Goal: Task Accomplishment & Management: Complete application form

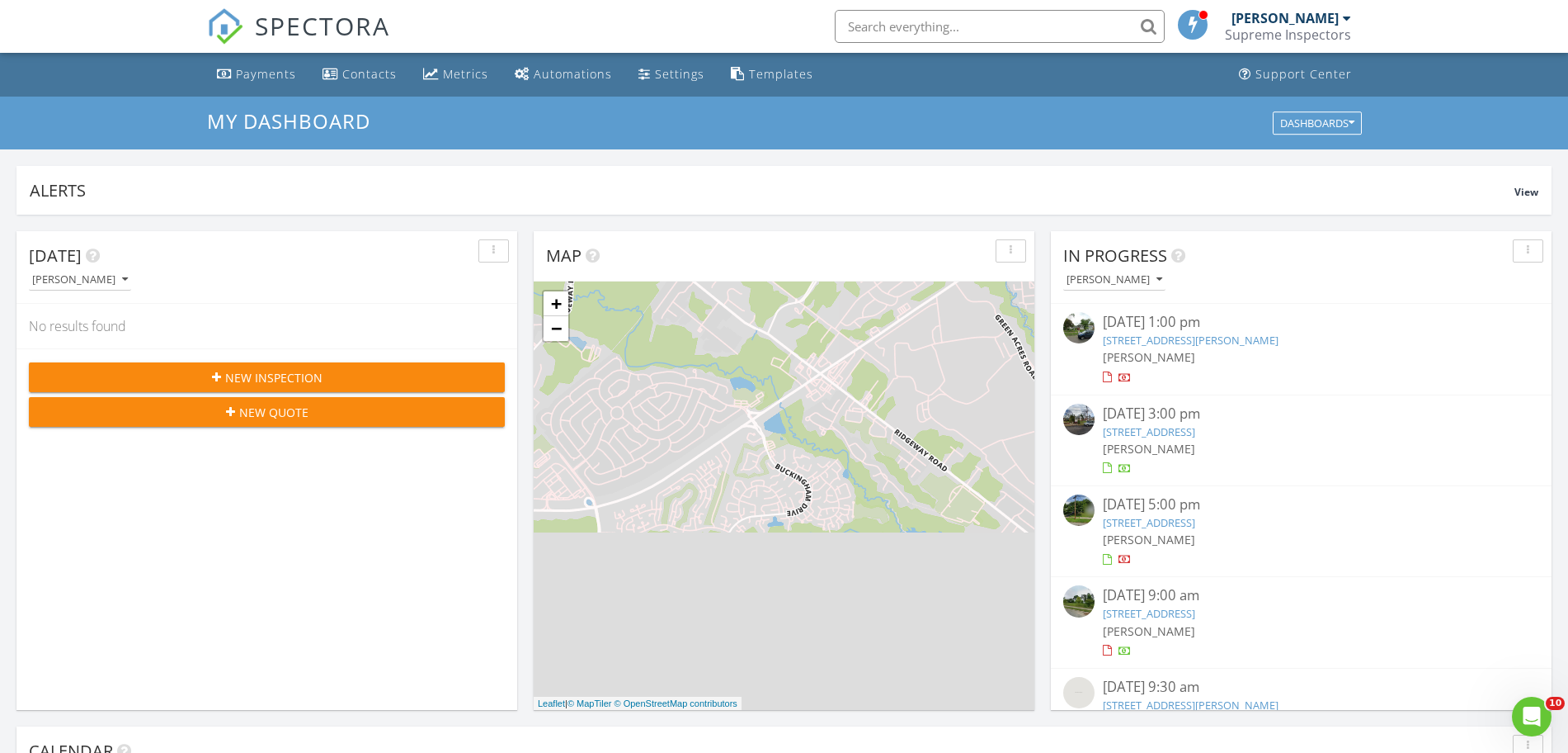
click at [425, 384] on div "New Inspection" at bounding box center [267, 377] width 450 height 17
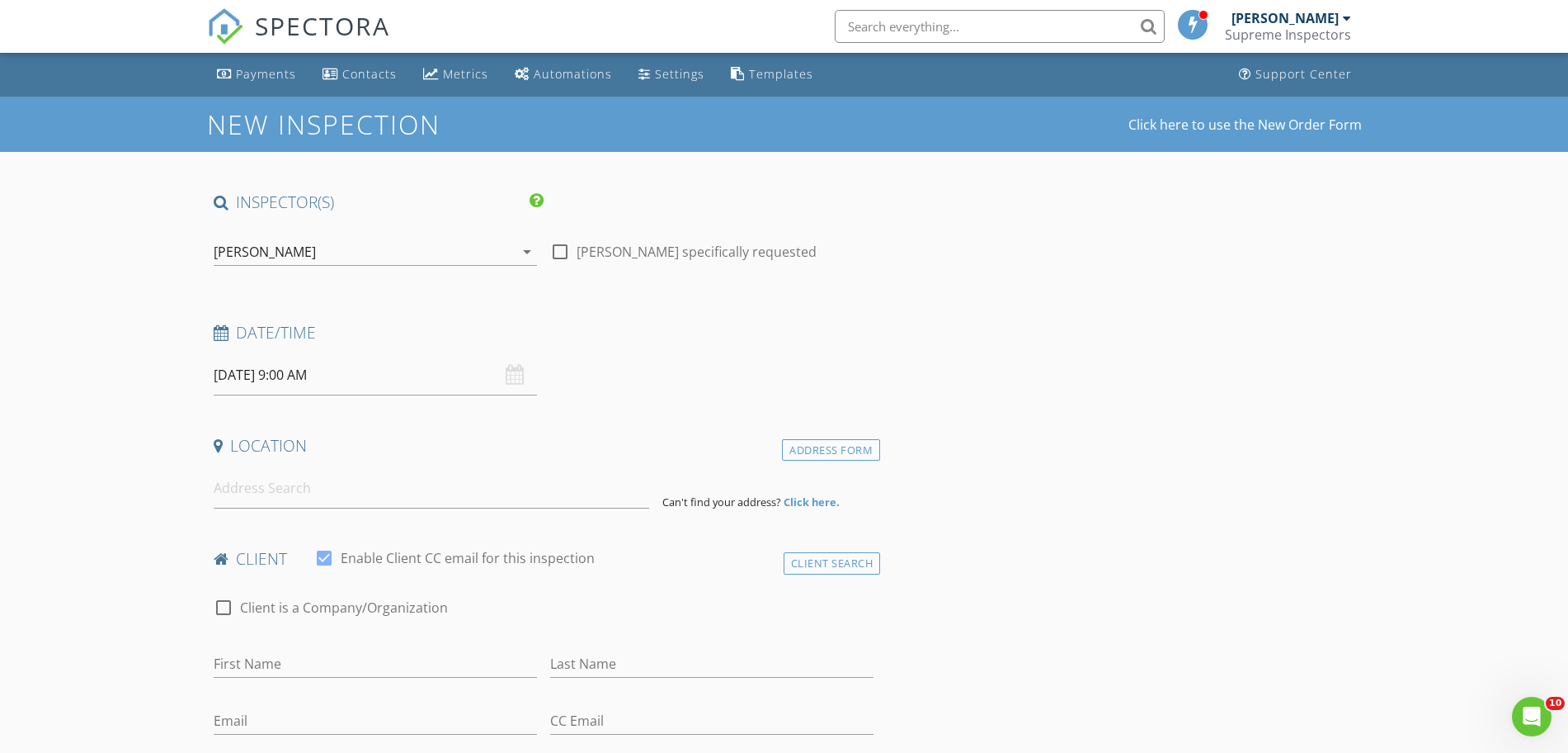
click at [382, 371] on input "08/28/2025 9:00 AM" at bounding box center [375, 374] width 324 height 41
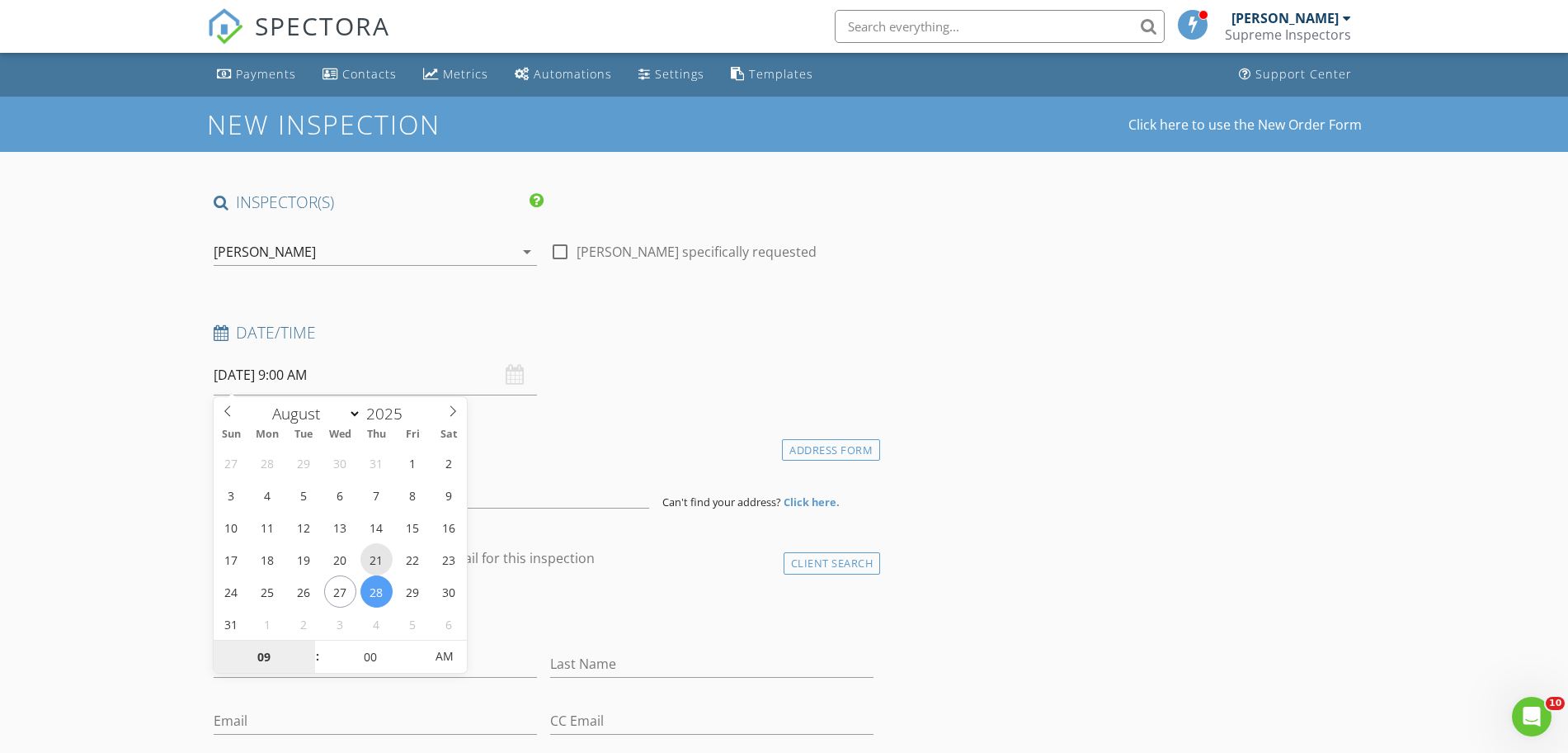
type input "08/21/2025 9:00 AM"
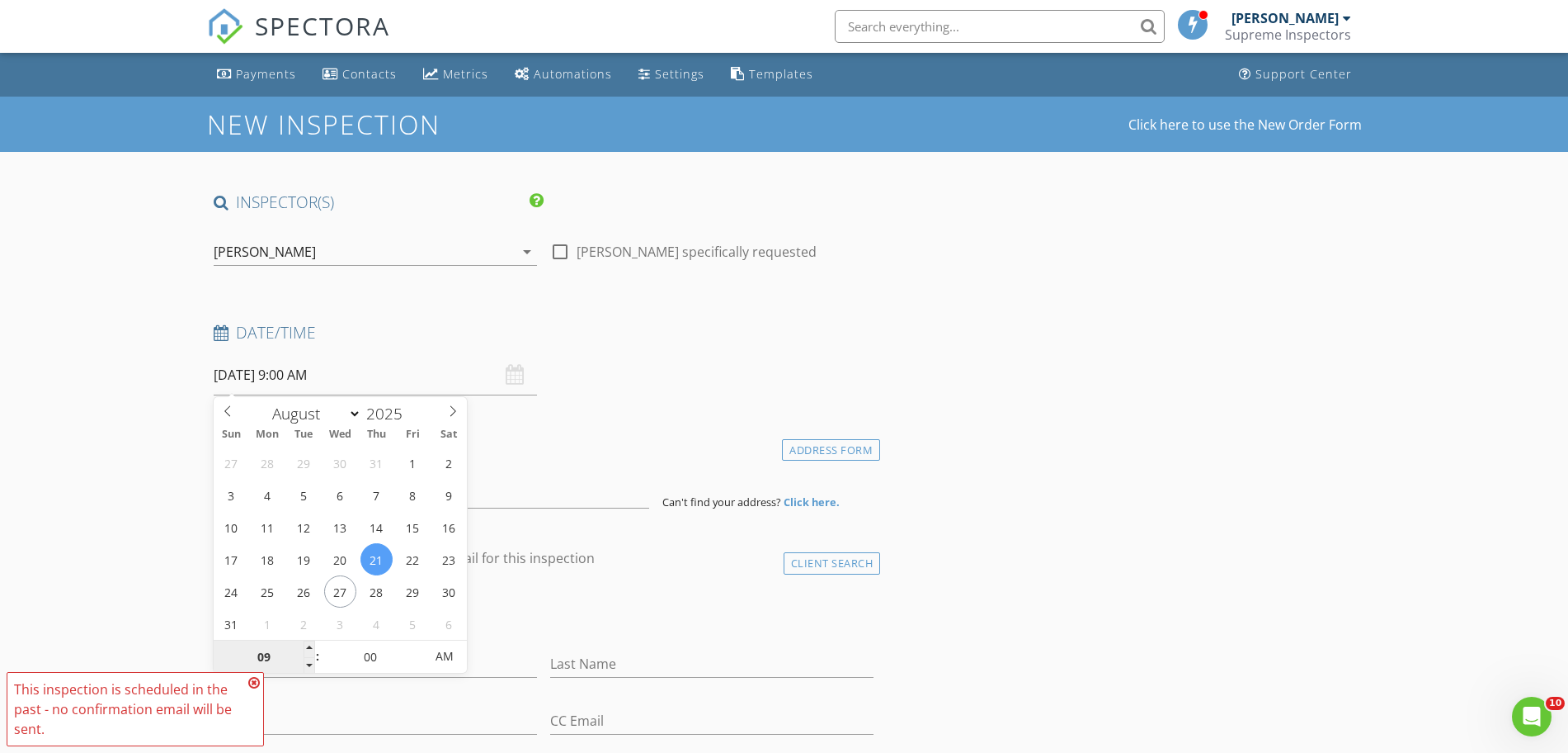
click at [278, 649] on input "09" at bounding box center [264, 657] width 102 height 33
type input "0"
type input "02"
type input "[DATE] 2:00 PM"
click at [453, 660] on span "PM" at bounding box center [444, 656] width 46 height 33
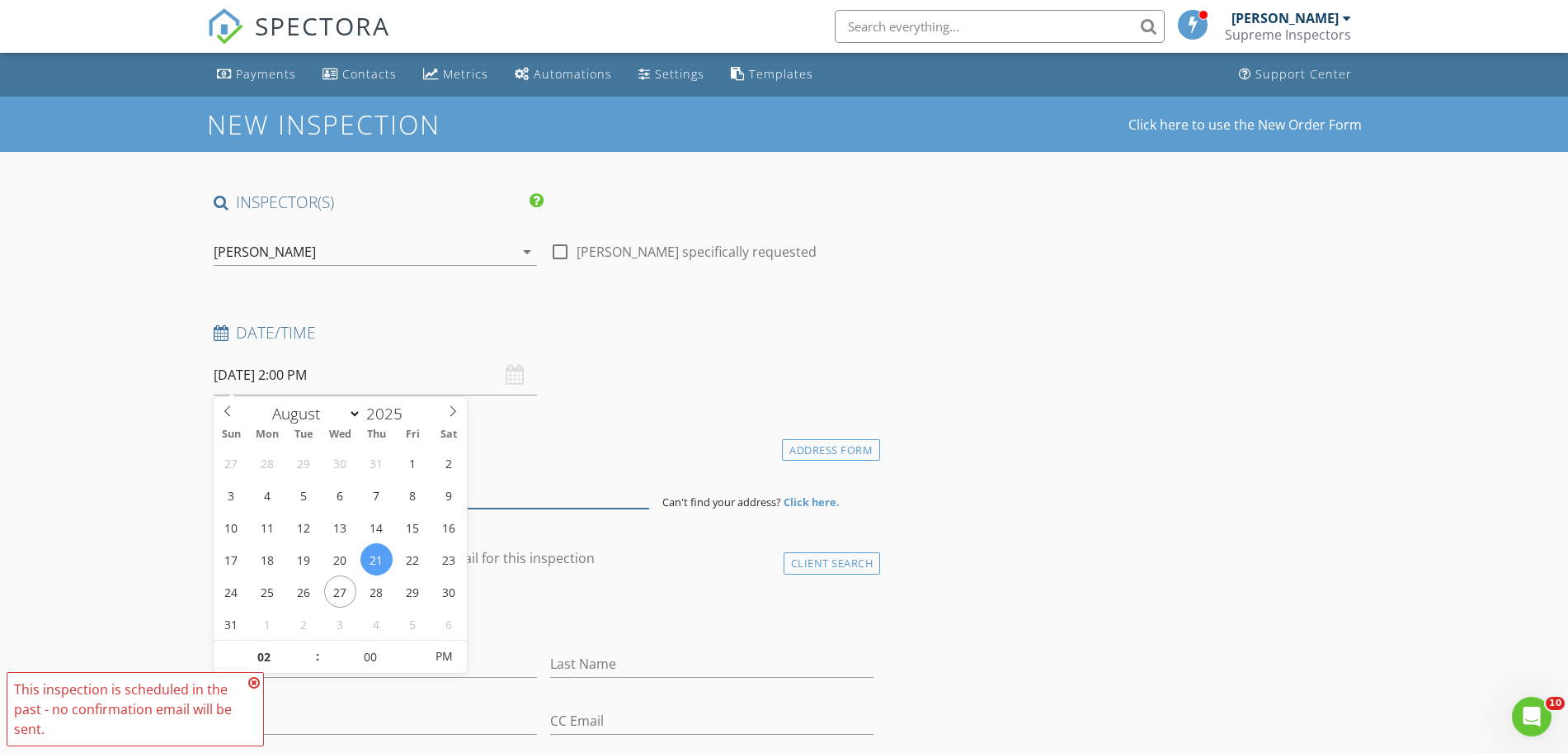
click at [525, 488] on input at bounding box center [431, 488] width 435 height 41
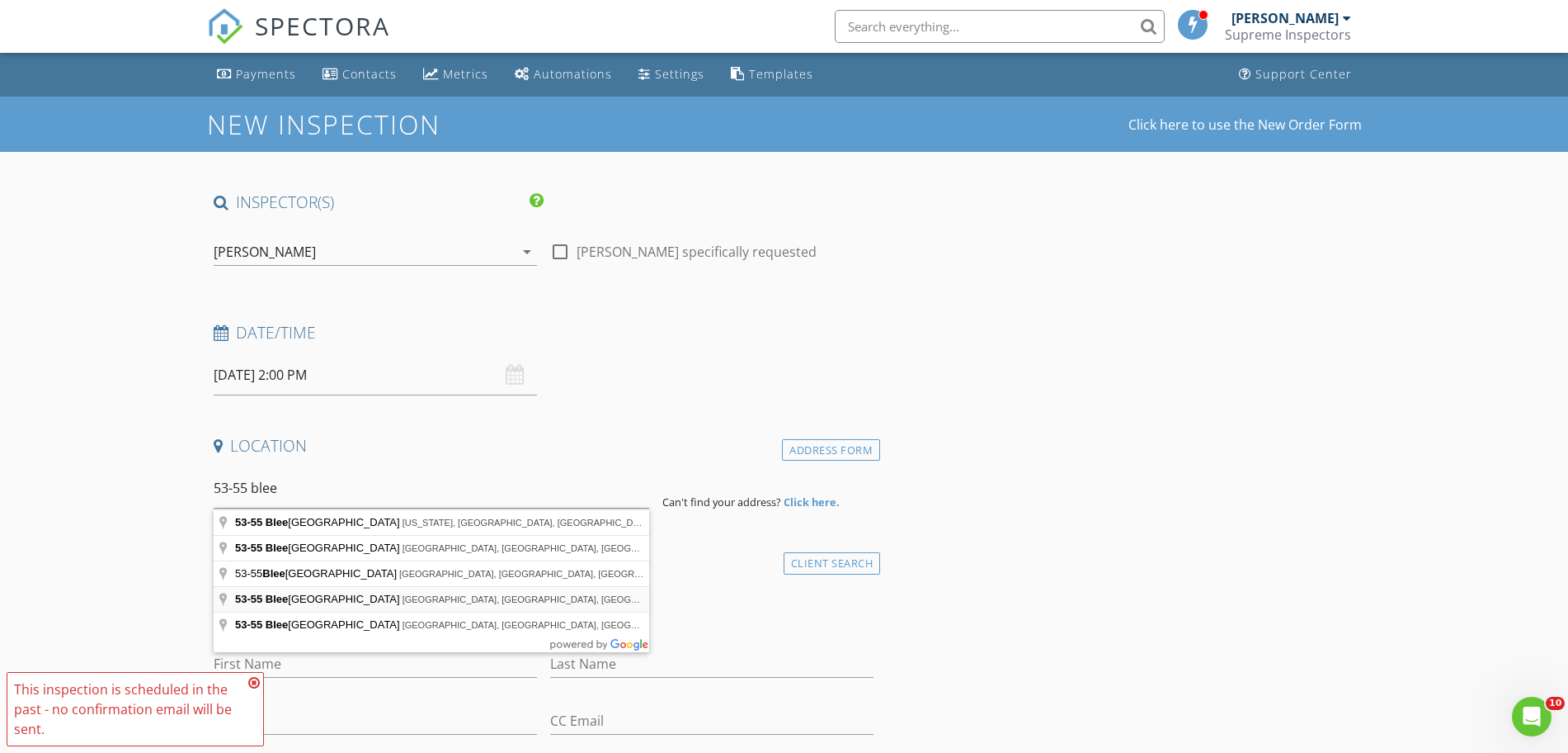
type input "53-55 Bleeker Street, Newark, NJ, USA"
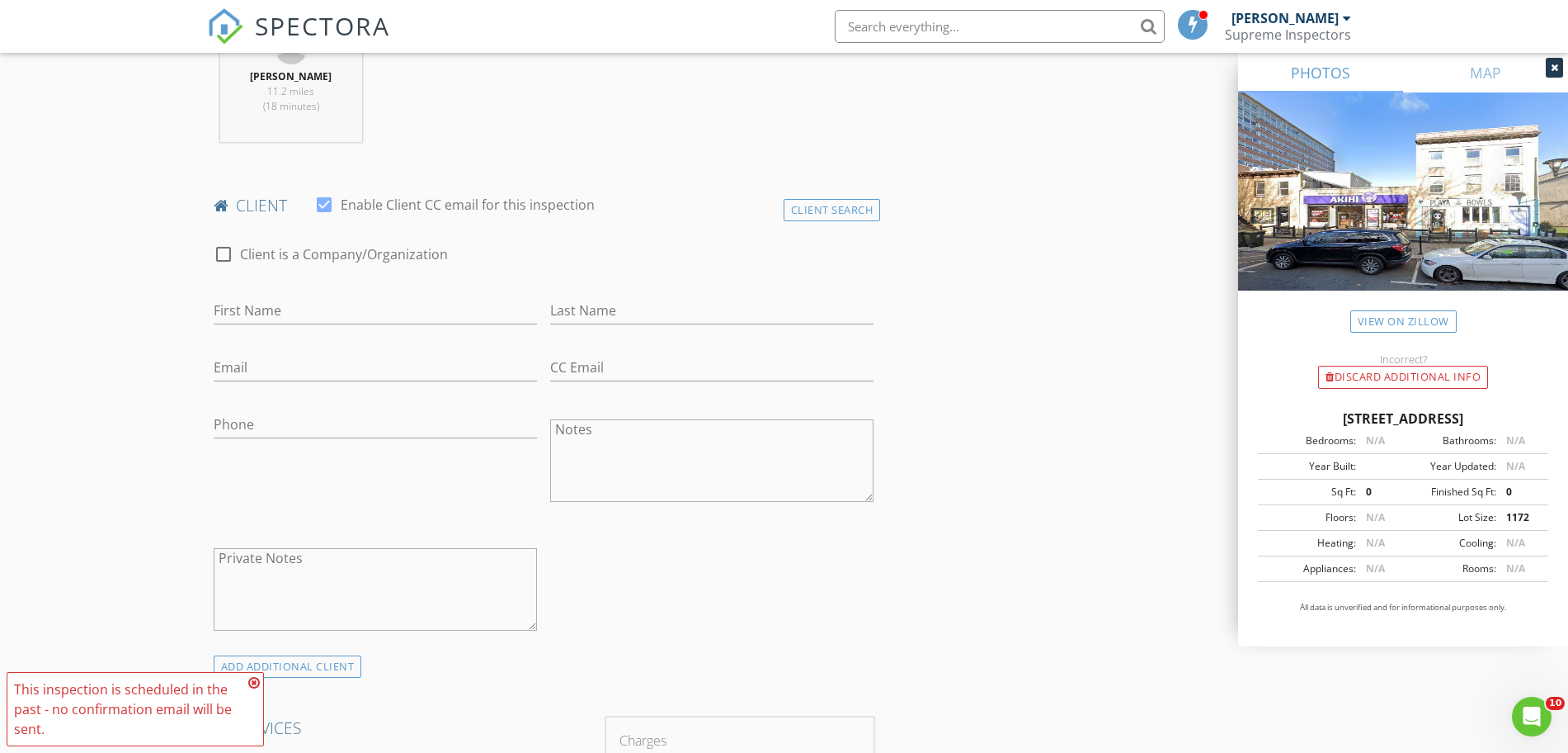
scroll to position [825, 0]
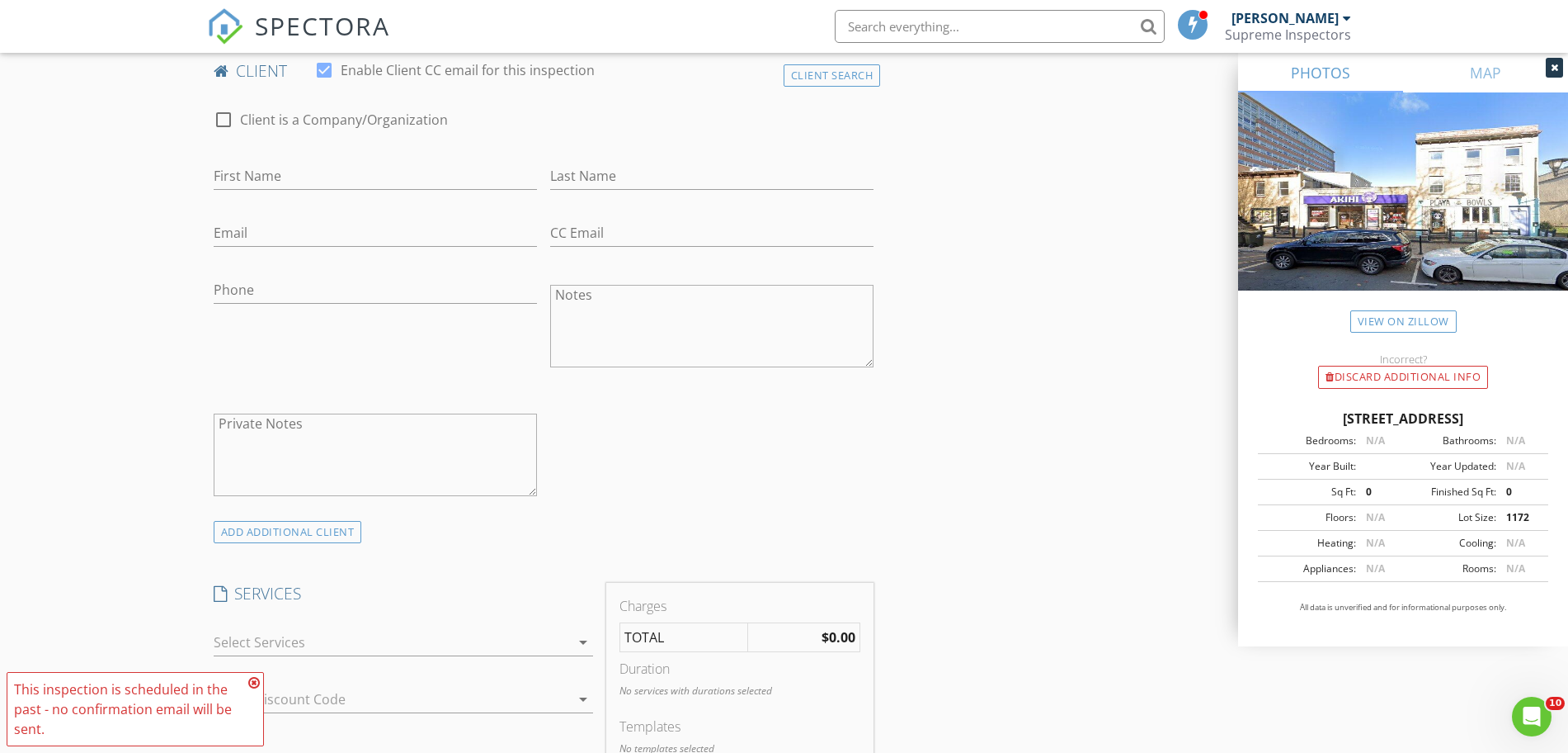
click at [331, 654] on div at bounding box center [392, 642] width 356 height 27
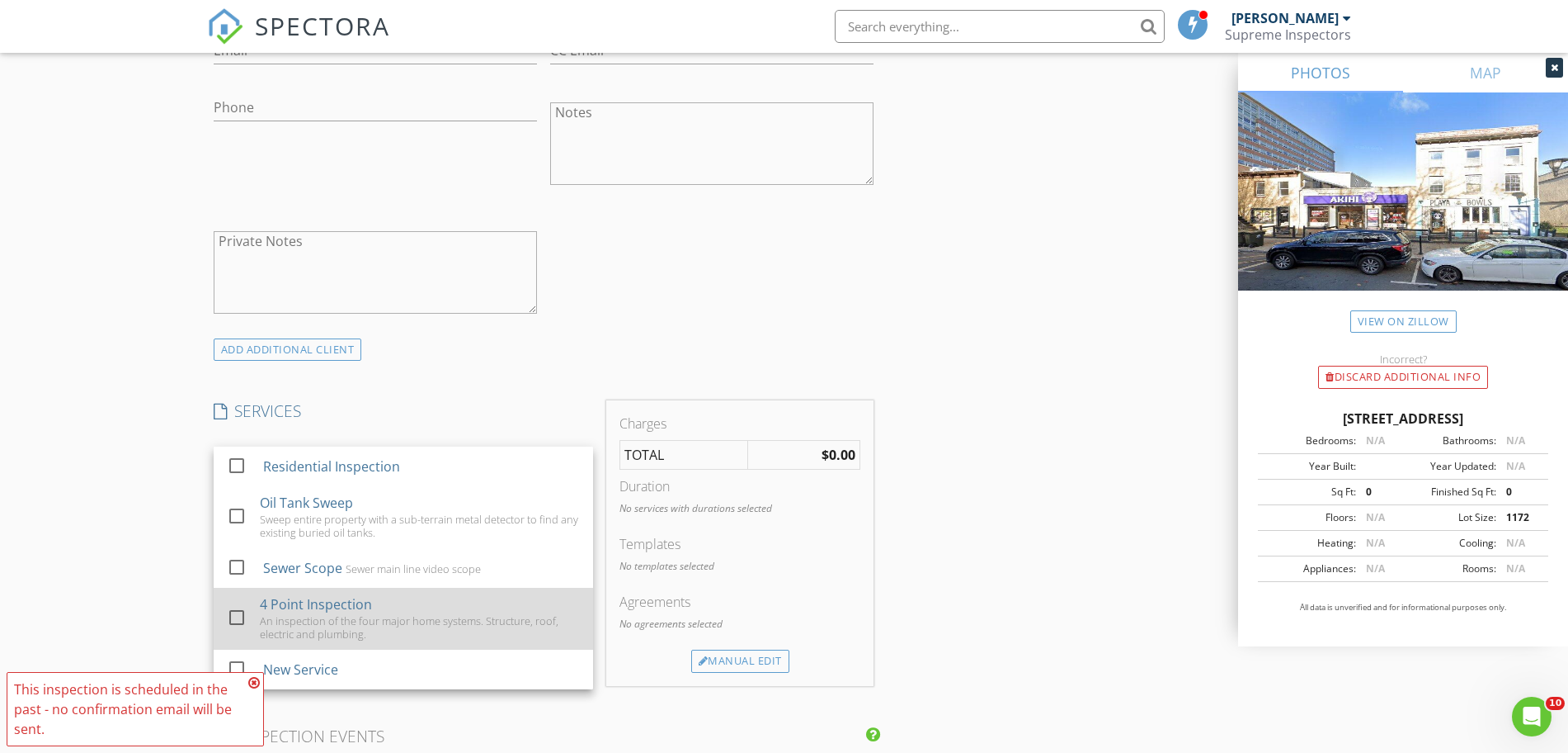
scroll to position [1032, 0]
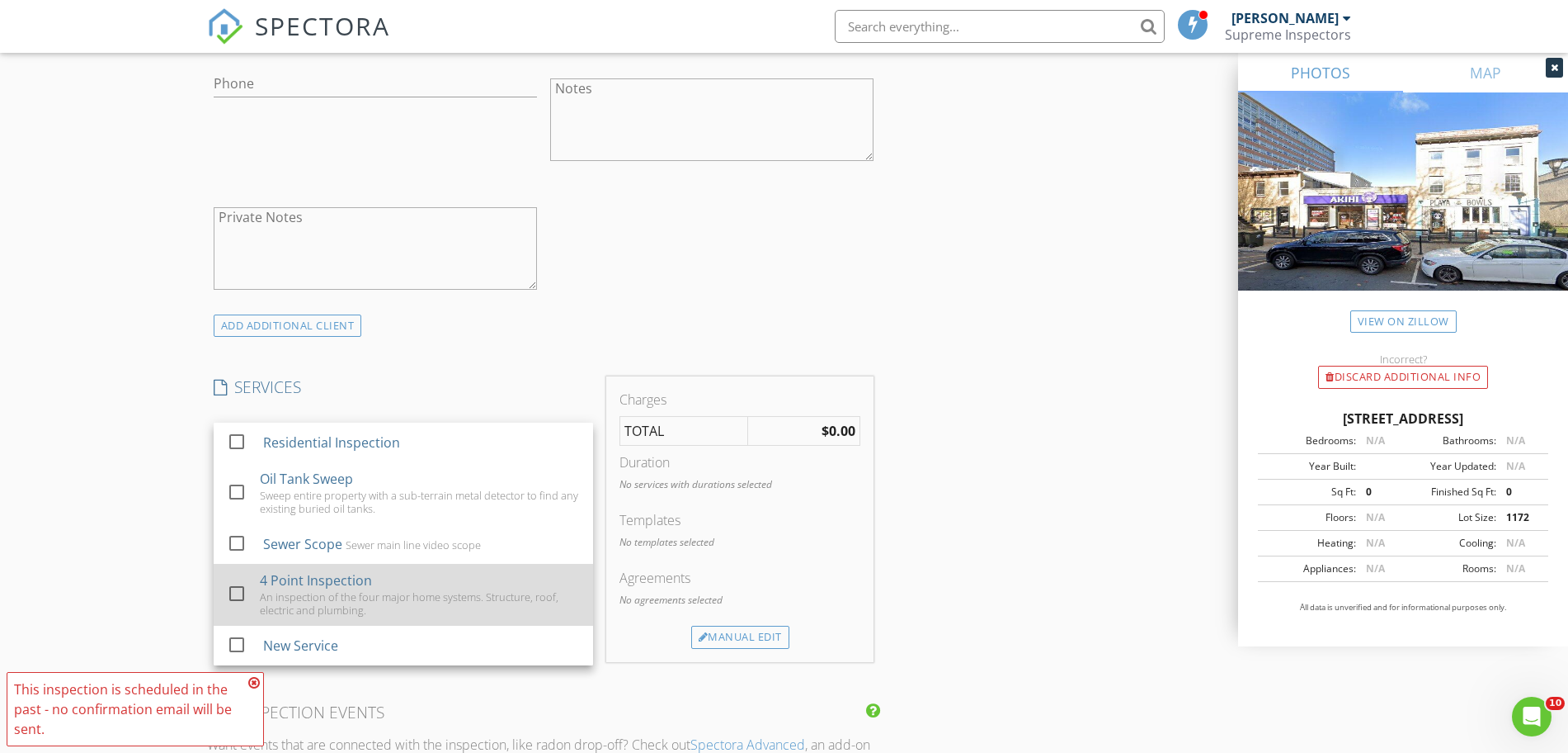
click at [333, 567] on div "4 Point Inspection An inspection of the four major home systems. Structure, roo…" at bounding box center [420, 595] width 320 height 62
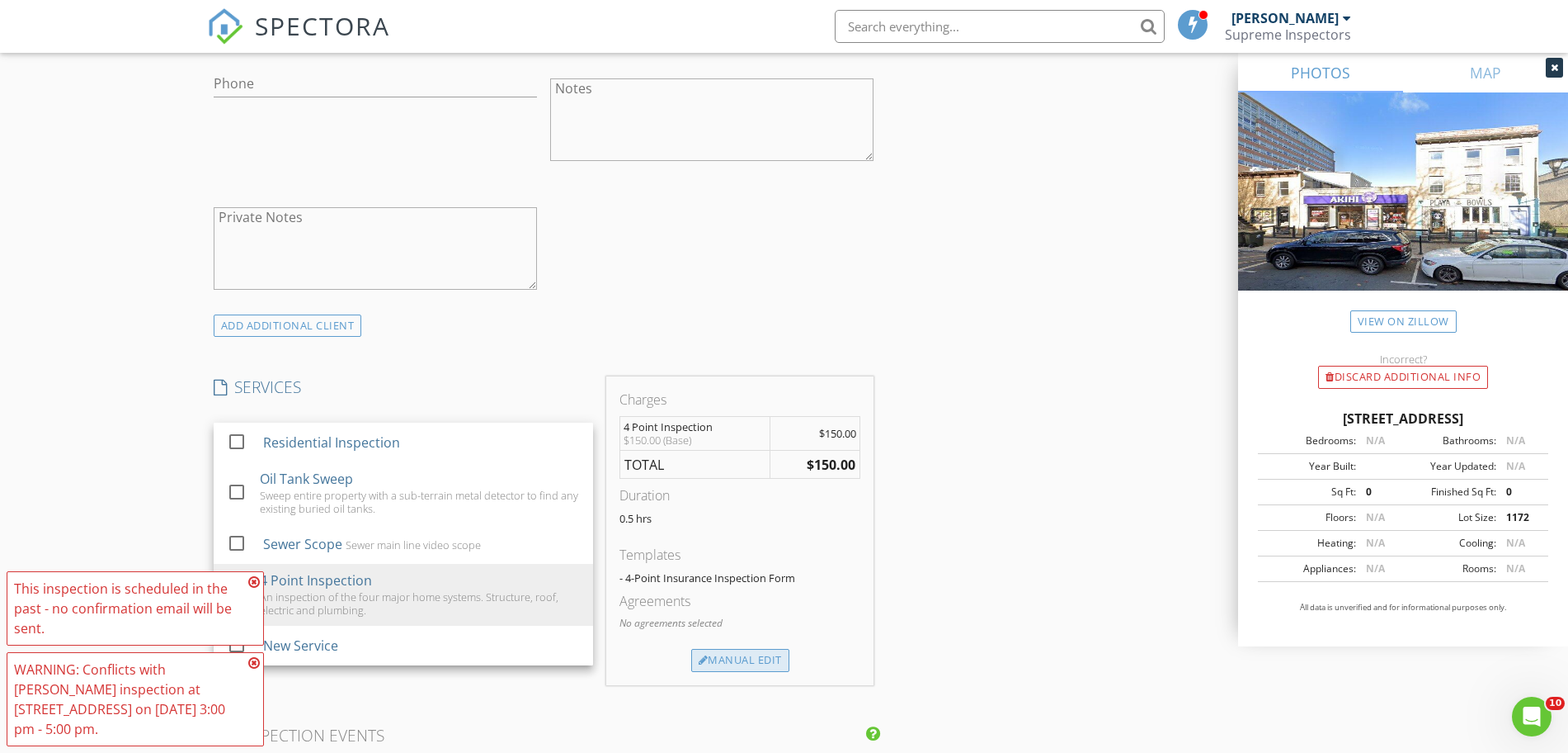
click at [765, 655] on div "Manual Edit" at bounding box center [740, 660] width 99 height 23
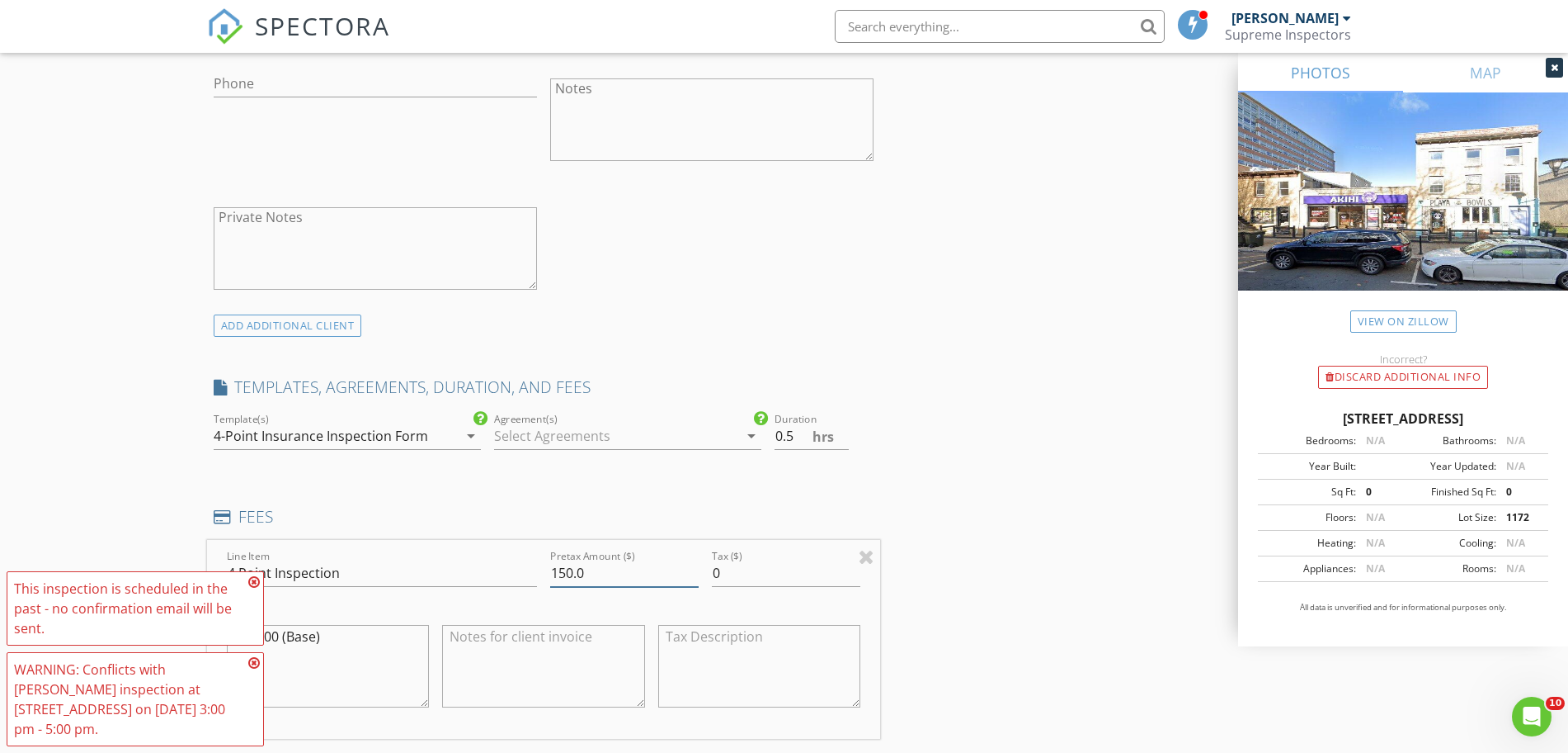
click at [565, 567] on input "150.0" at bounding box center [624, 573] width 148 height 27
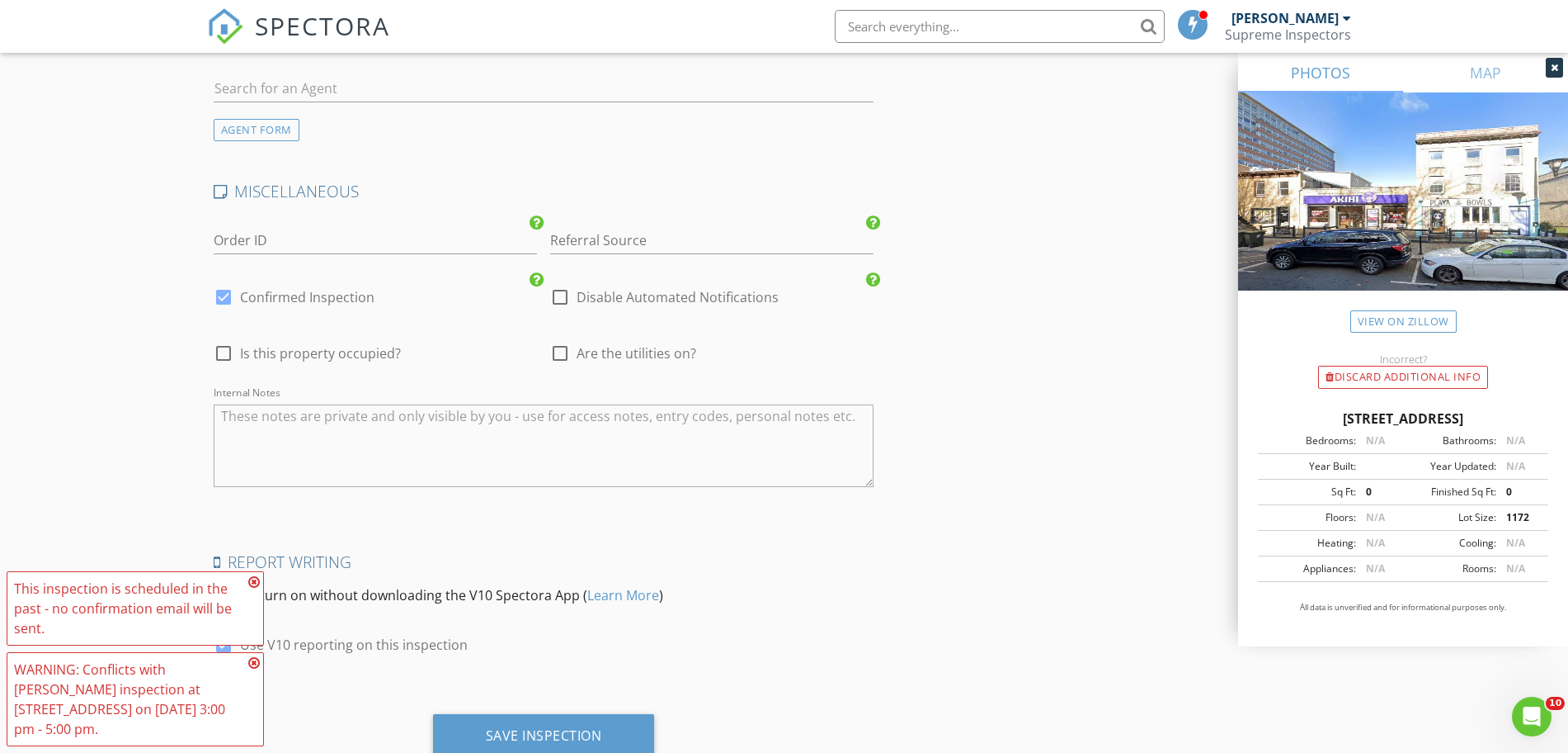
scroll to position [2421, 0]
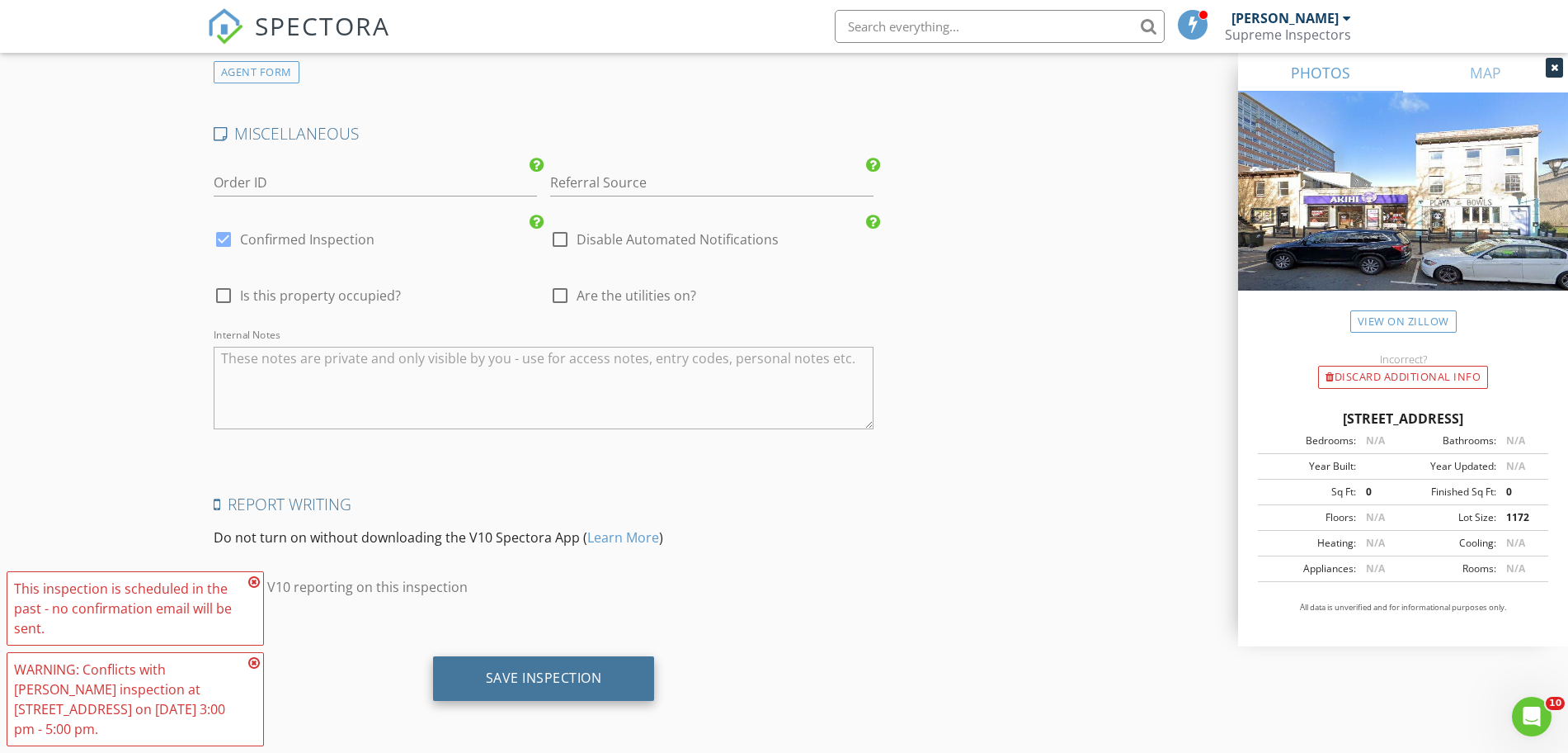
type input "600.0"
click at [570, 695] on div "Save Inspection" at bounding box center [544, 678] width 222 height 45
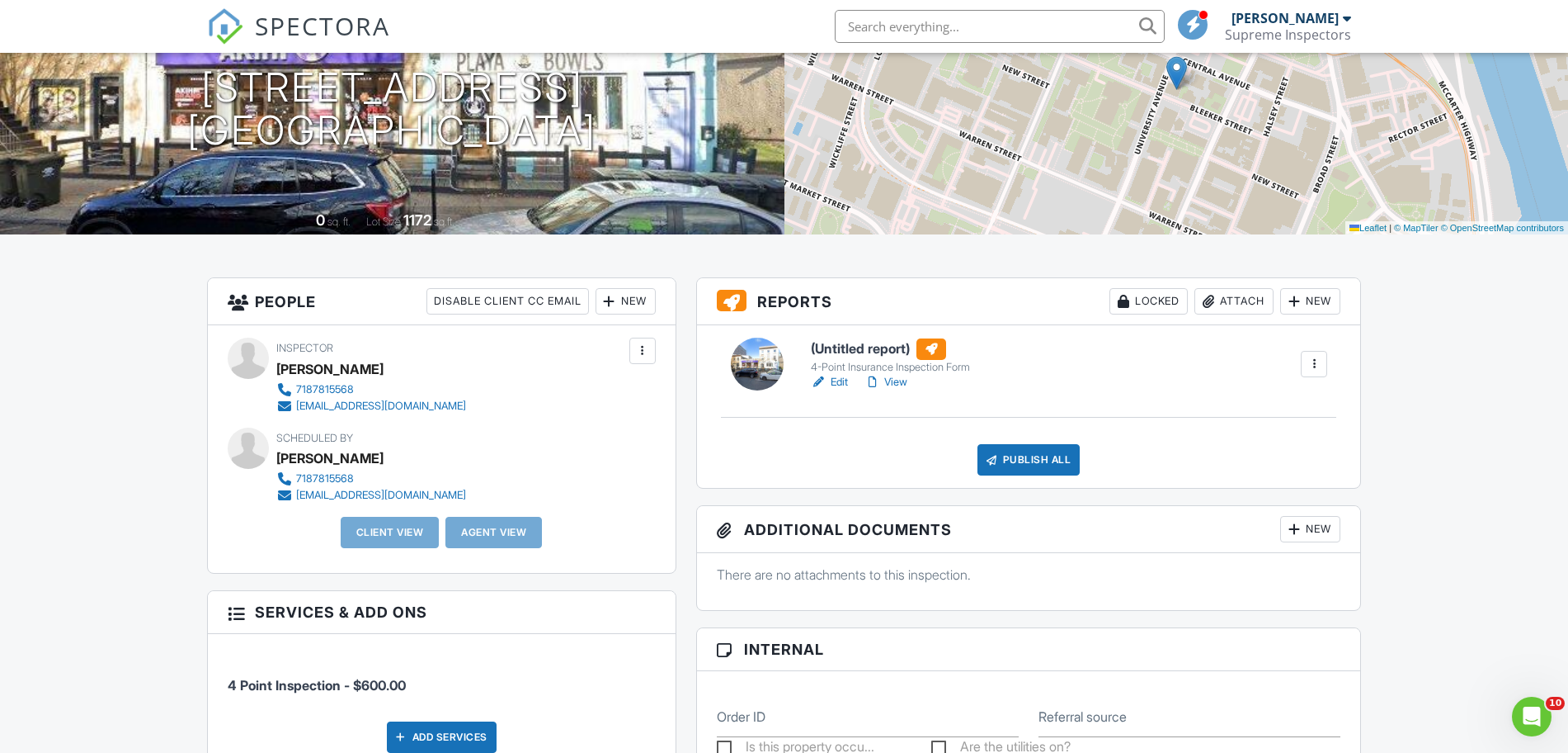
click at [829, 379] on link "Edit" at bounding box center [829, 382] width 37 height 17
click at [1317, 368] on div at bounding box center [1314, 364] width 17 height 17
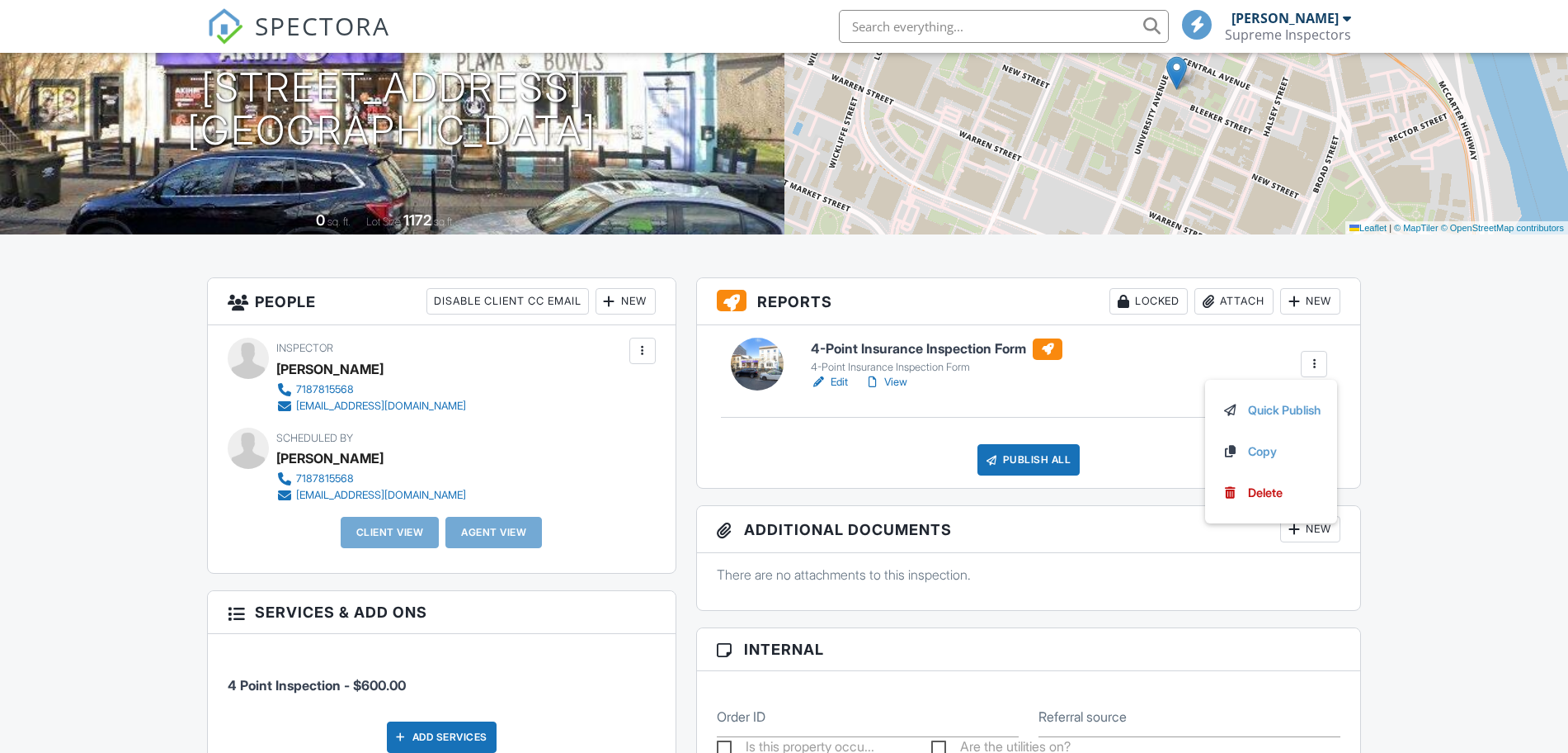
scroll to position [206, 0]
click at [1273, 300] on div "Locked Attach New" at bounding box center [1224, 302] width 231 height 27
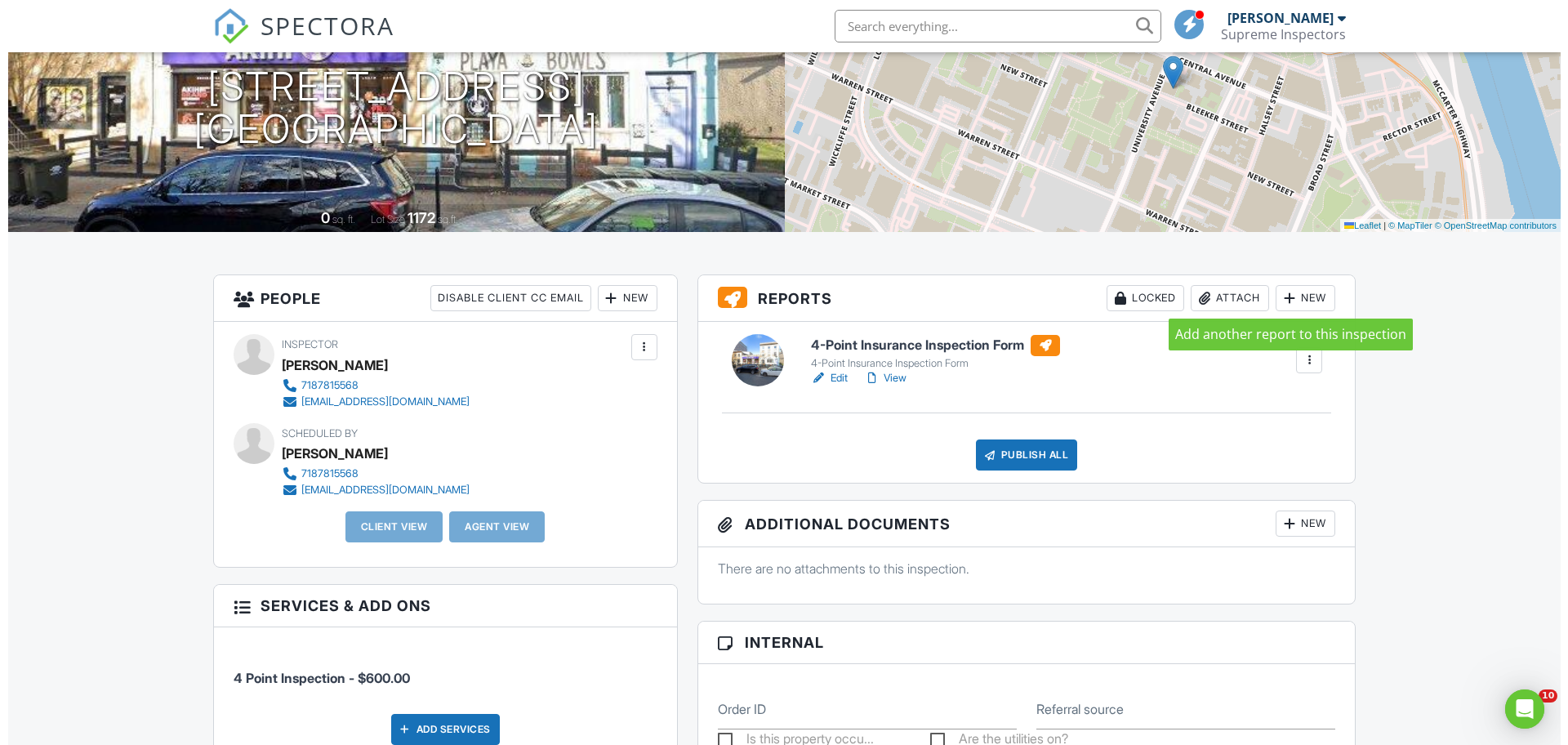
scroll to position [0, 0]
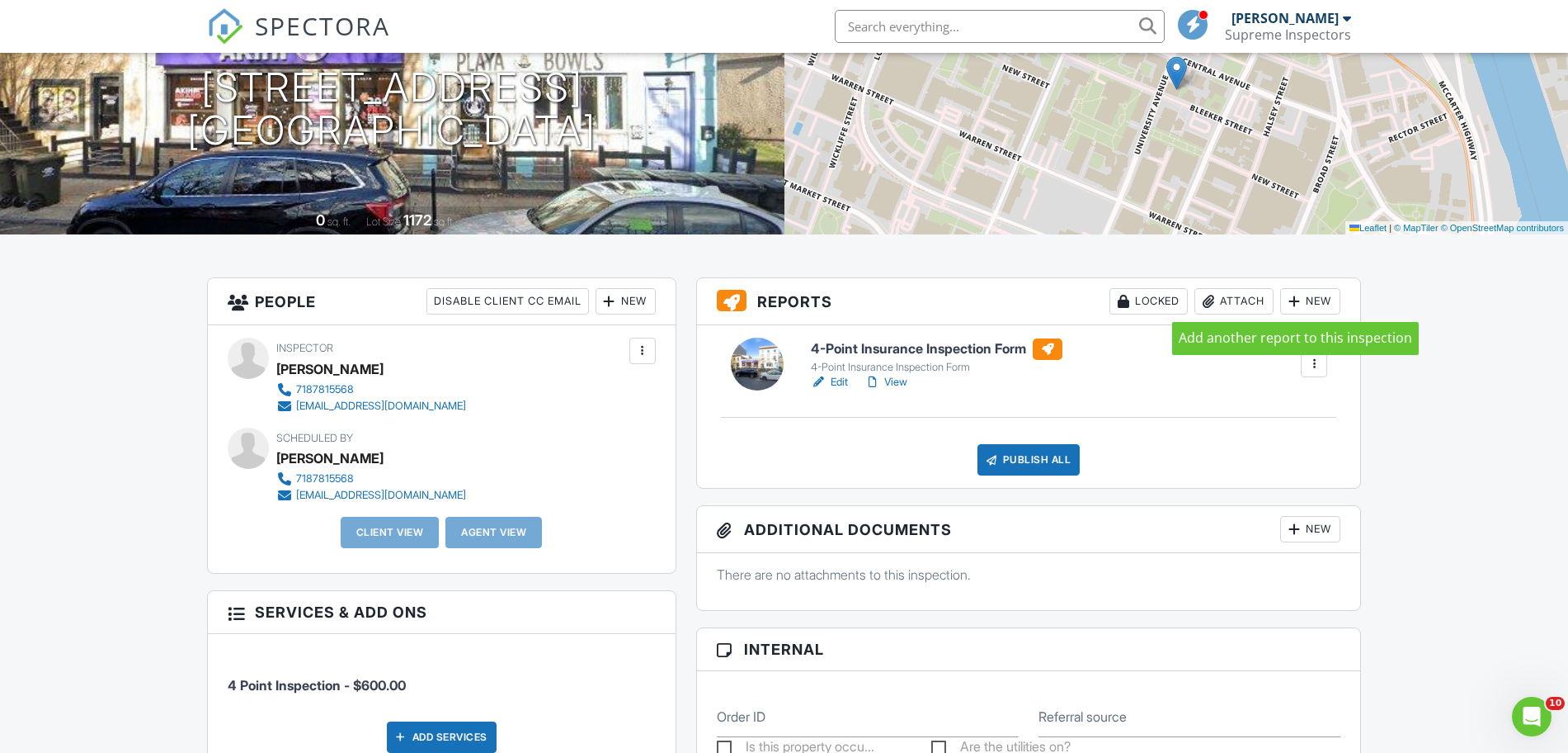
click at [1296, 303] on div at bounding box center [1294, 302] width 17 height 17
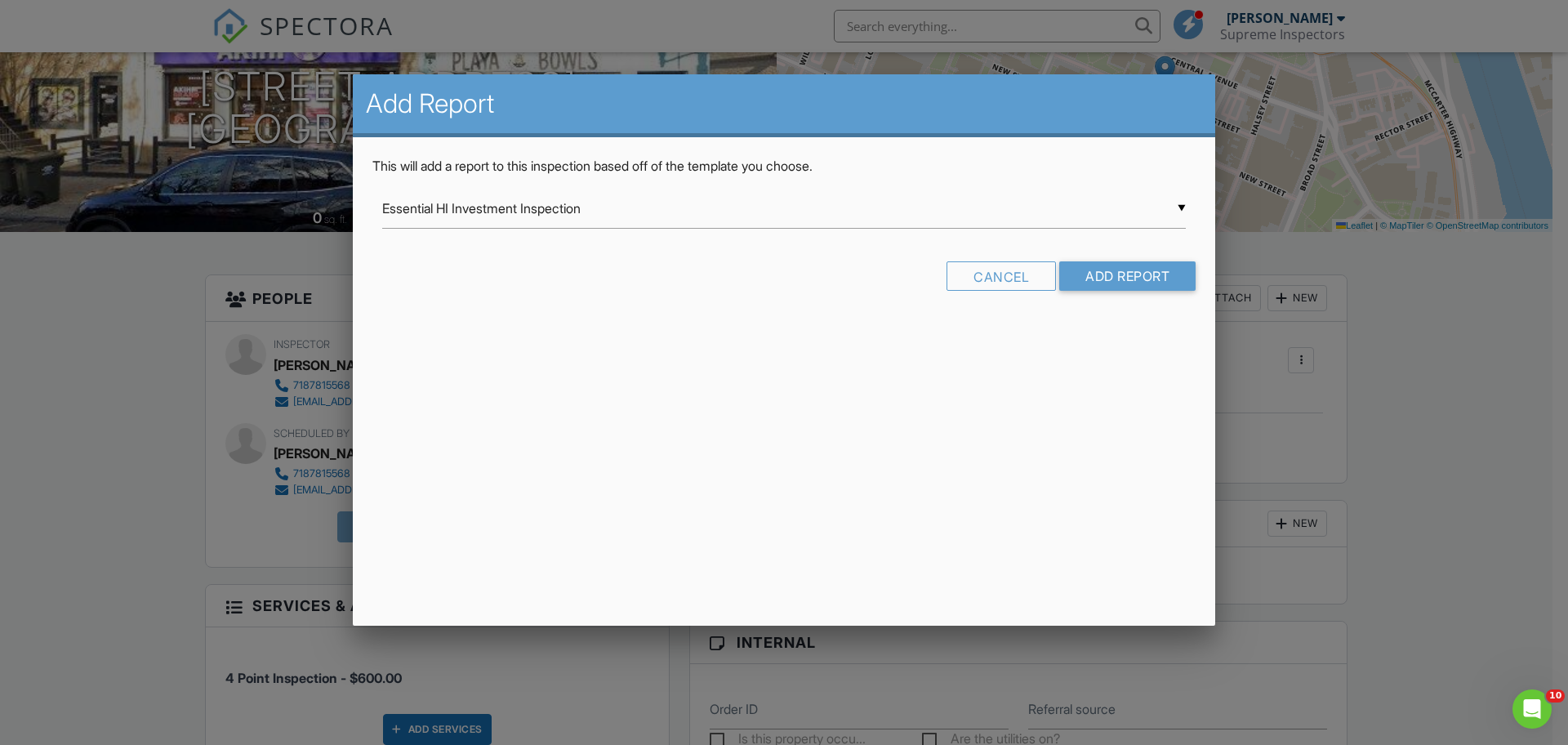
click at [557, 217] on div "▼ Essential HI Investment Inspection Essential HI Investment Inspection Guardsm…" at bounding box center [784, 208] width 803 height 40
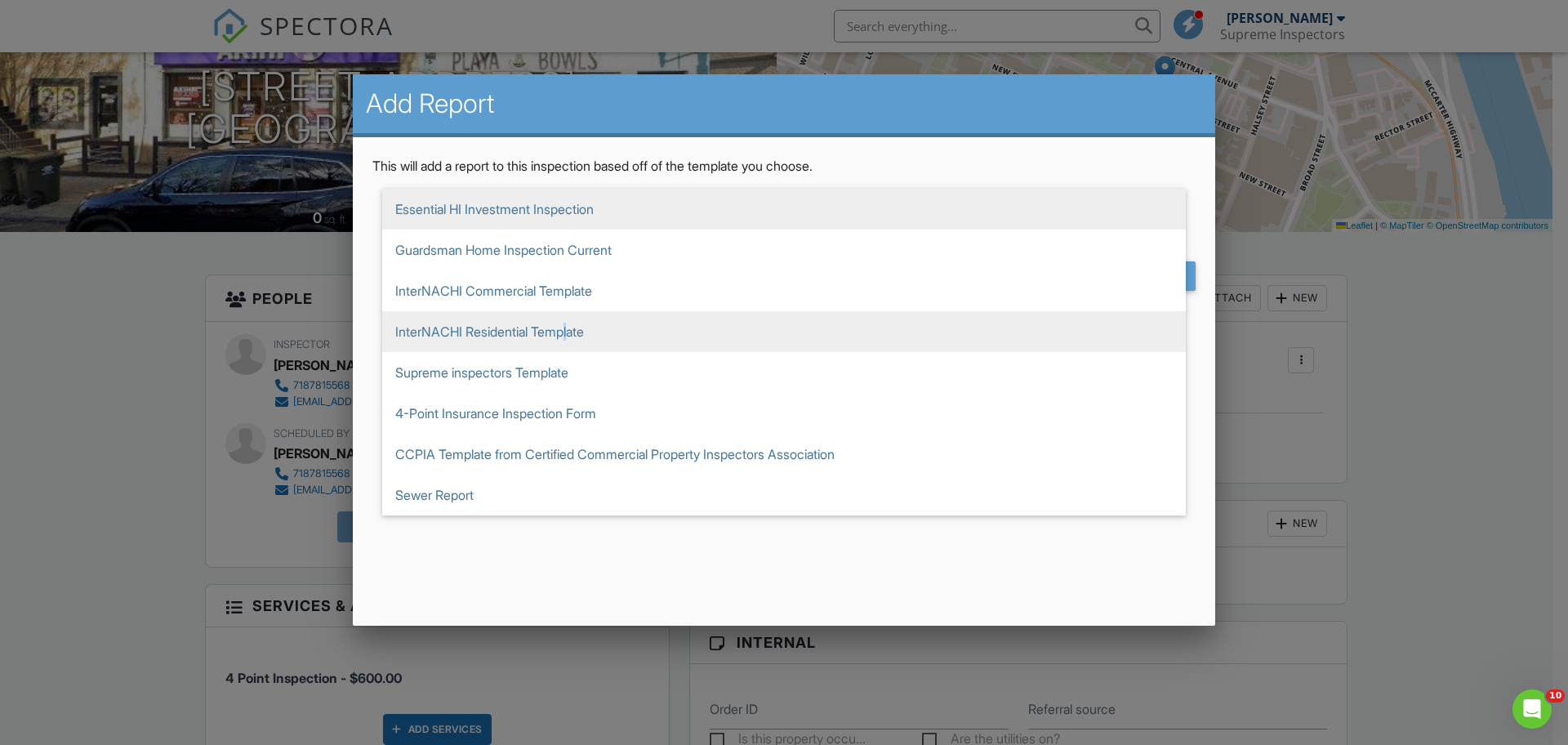
click at [574, 332] on span "InterNACHI Residential Template" at bounding box center [784, 332] width 803 height 41
type input "InterNACHI Residential Template"
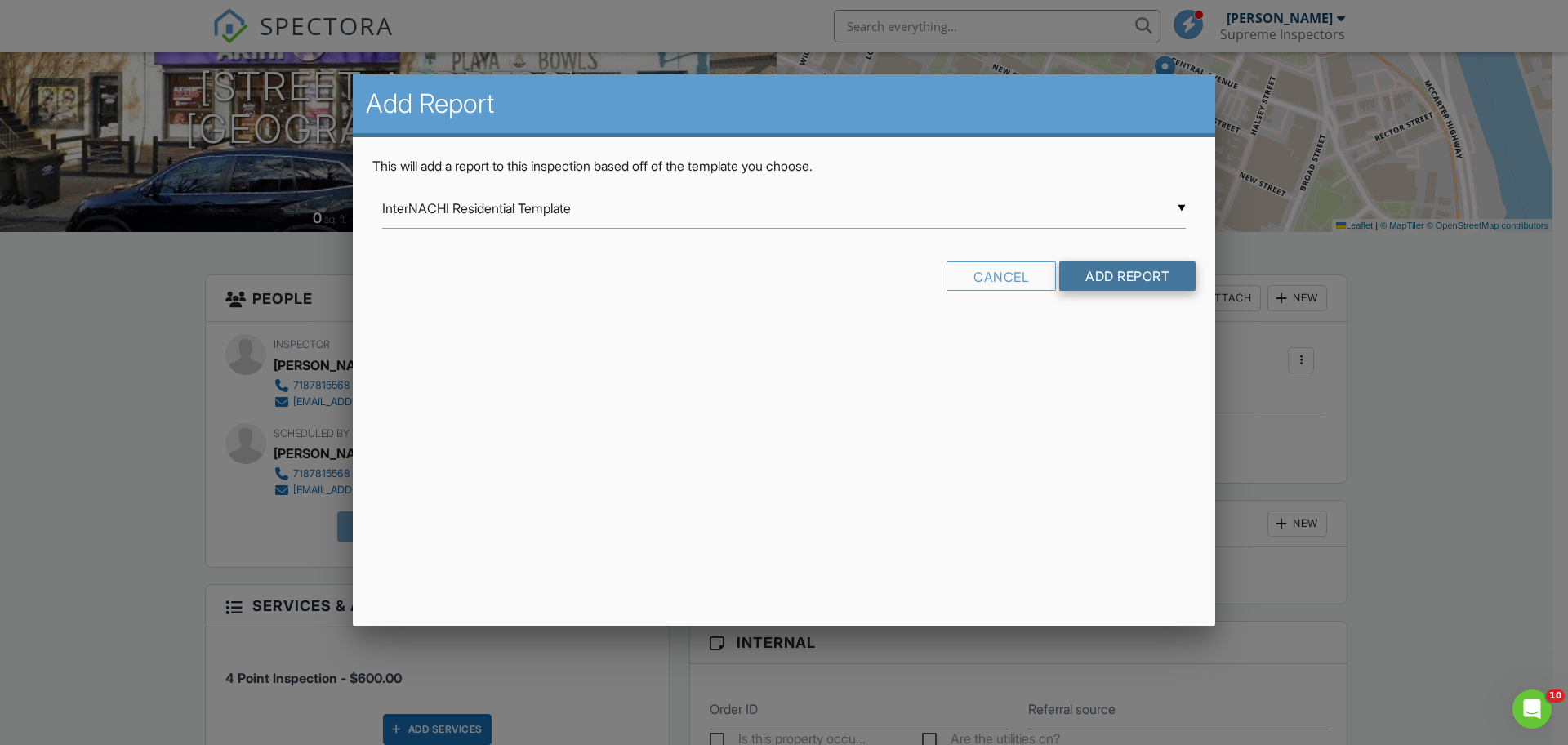
click at [1162, 279] on input "Add Report" at bounding box center [1127, 276] width 136 height 30
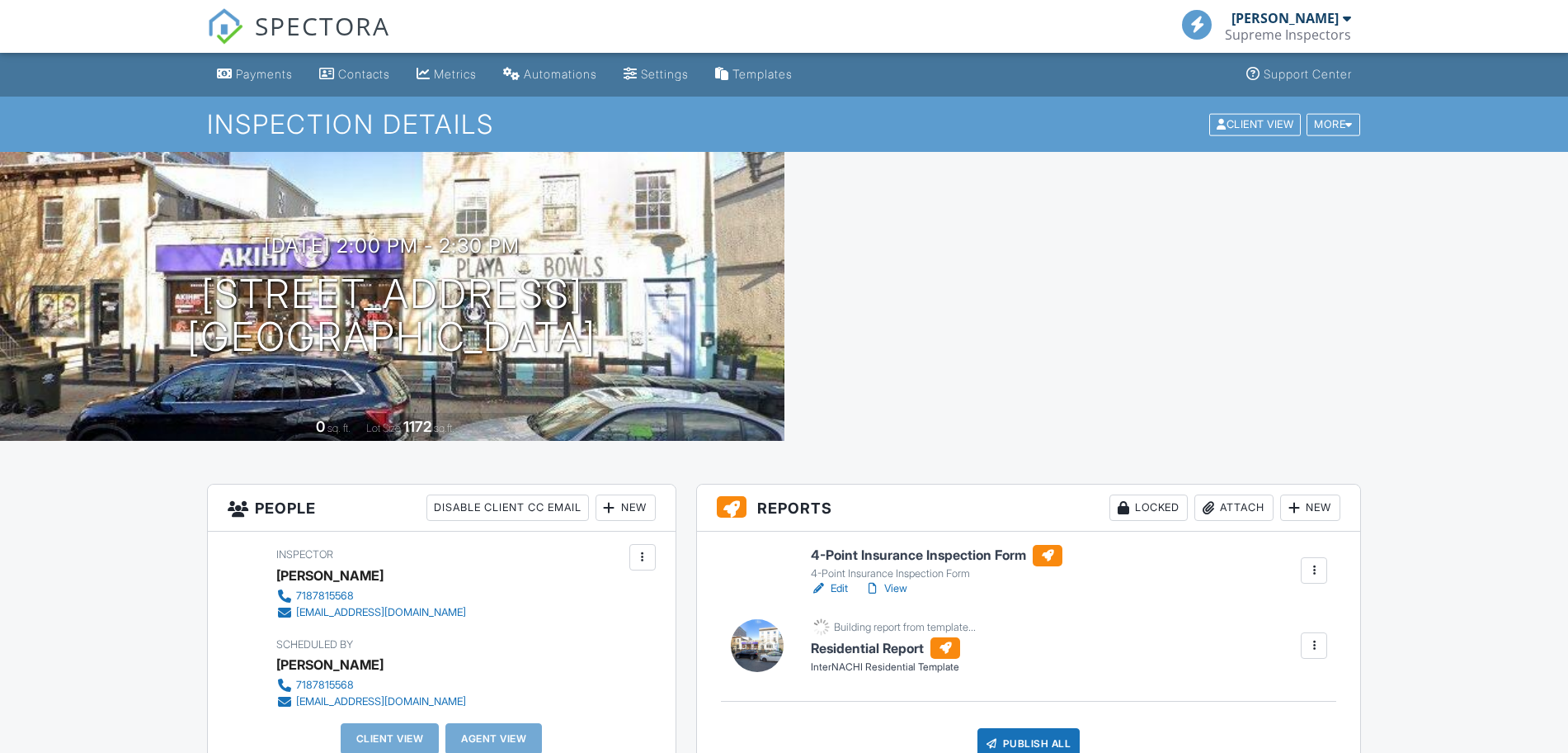
click at [1300, 514] on div at bounding box center [1294, 508] width 17 height 17
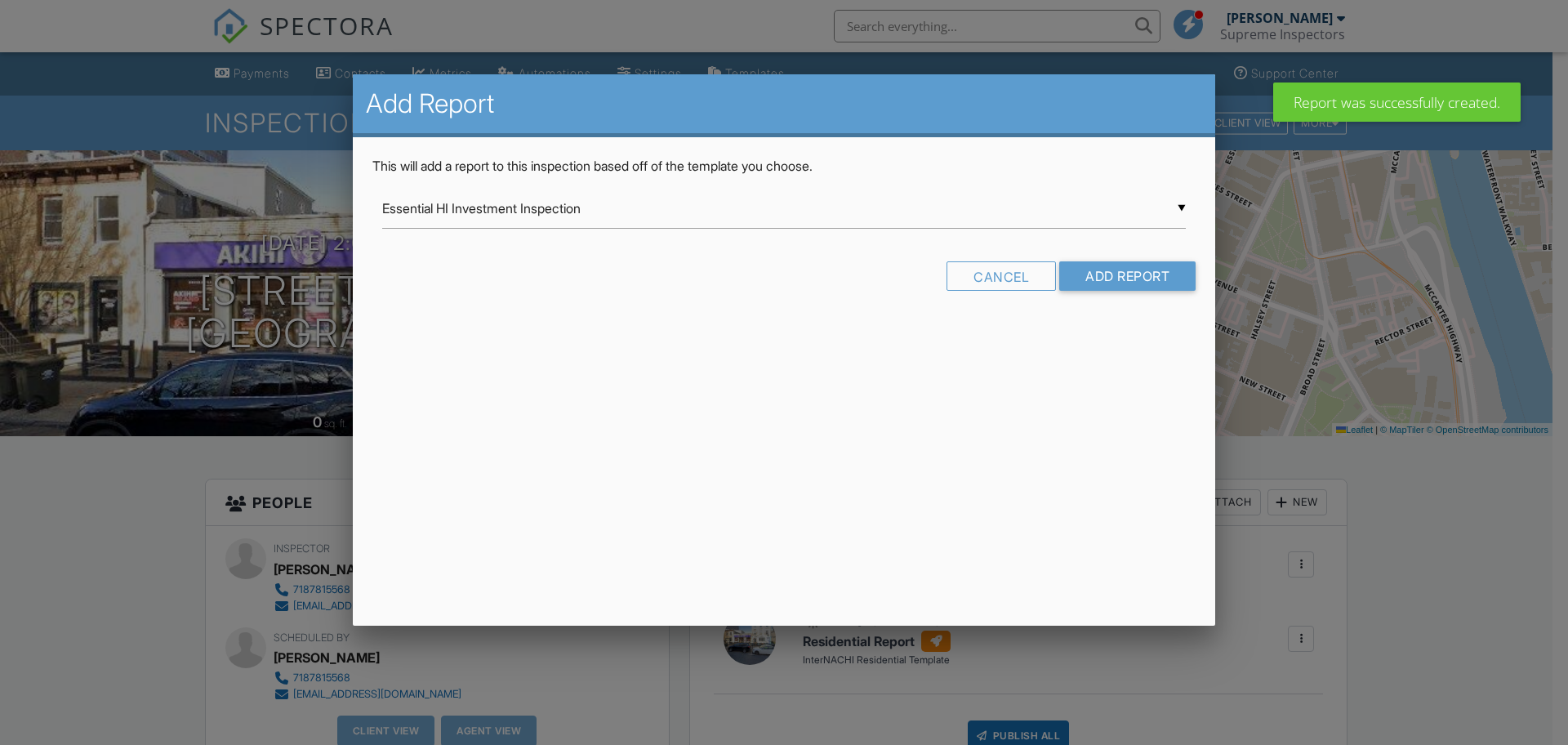
click at [1081, 217] on div "▼ Essential HI Investment Inspection Essential HI Investment Inspection Guardsm…" at bounding box center [784, 208] width 803 height 40
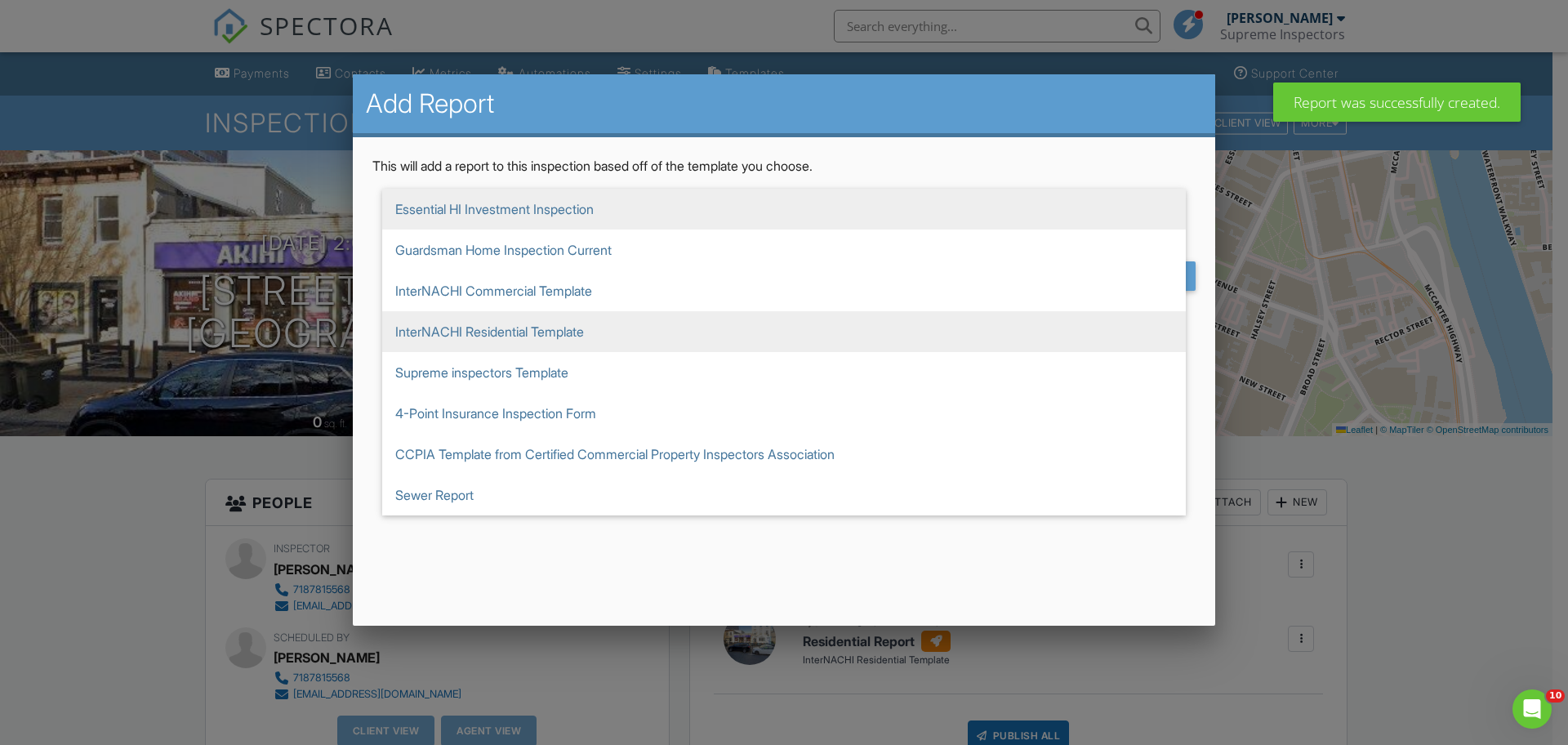
click at [938, 328] on span "InterNACHI Residential Template" at bounding box center [784, 332] width 803 height 41
type input "InterNACHI Residential Template"
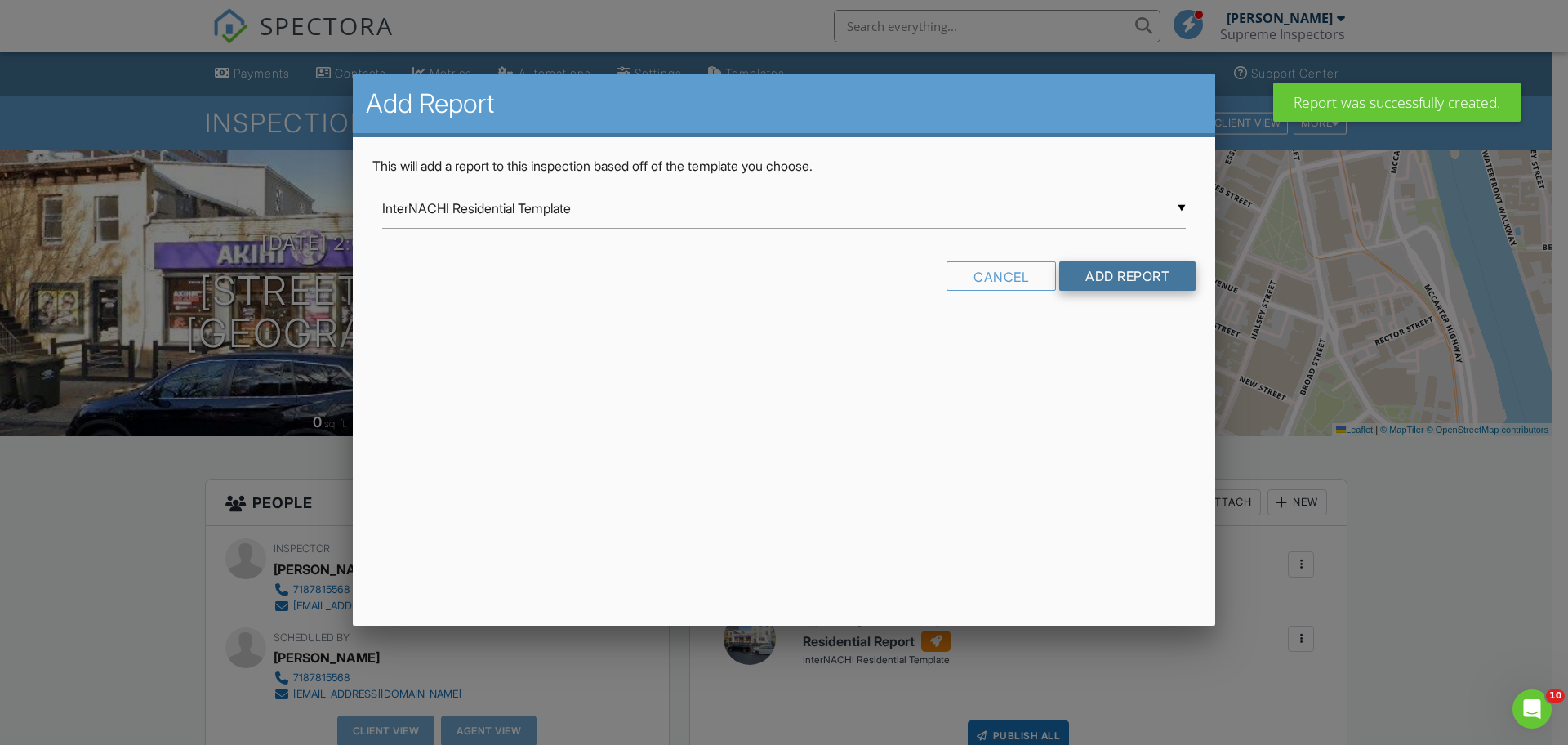
click at [1116, 275] on input "Add Report" at bounding box center [1127, 276] width 136 height 30
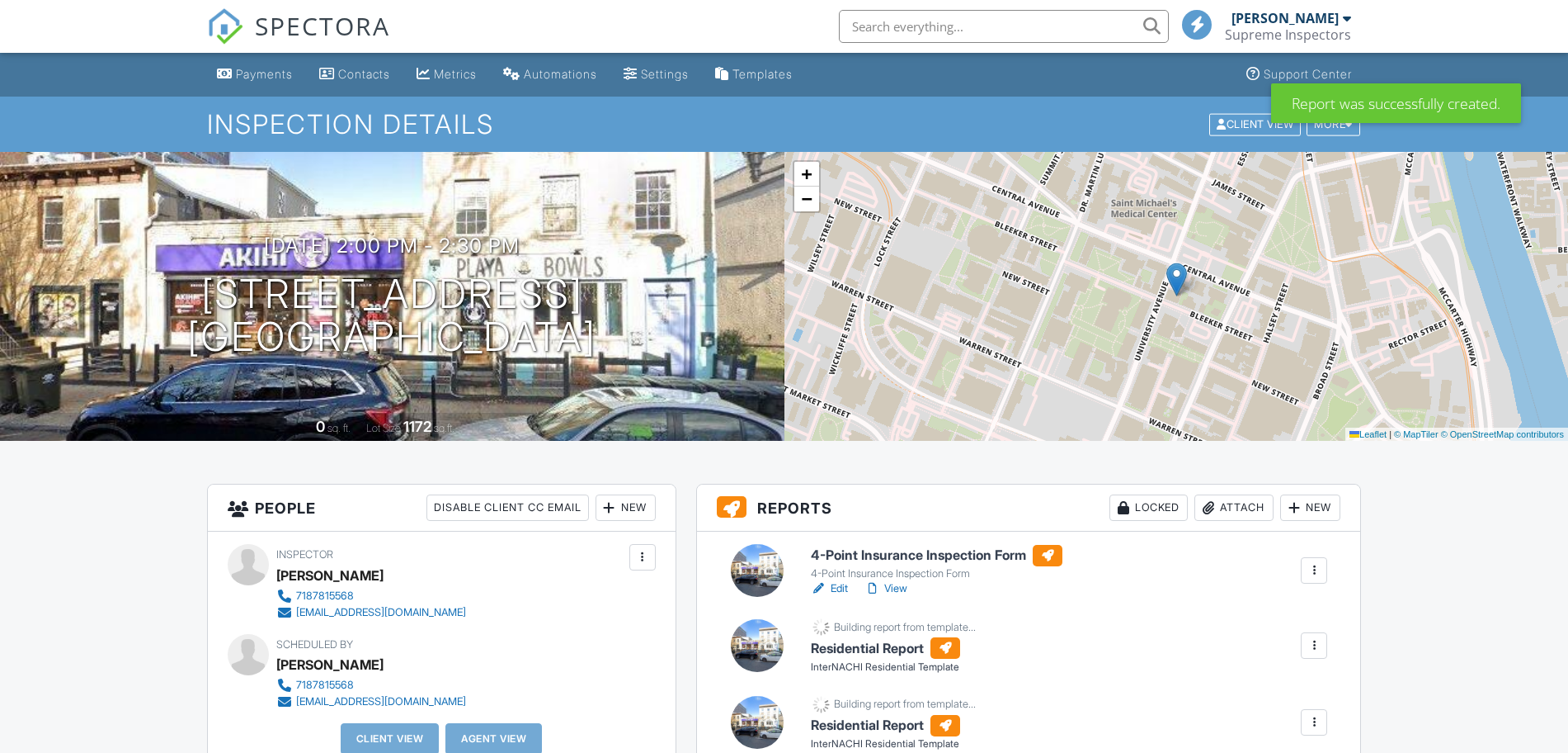
click at [1310, 509] on div "New" at bounding box center [1310, 508] width 60 height 27
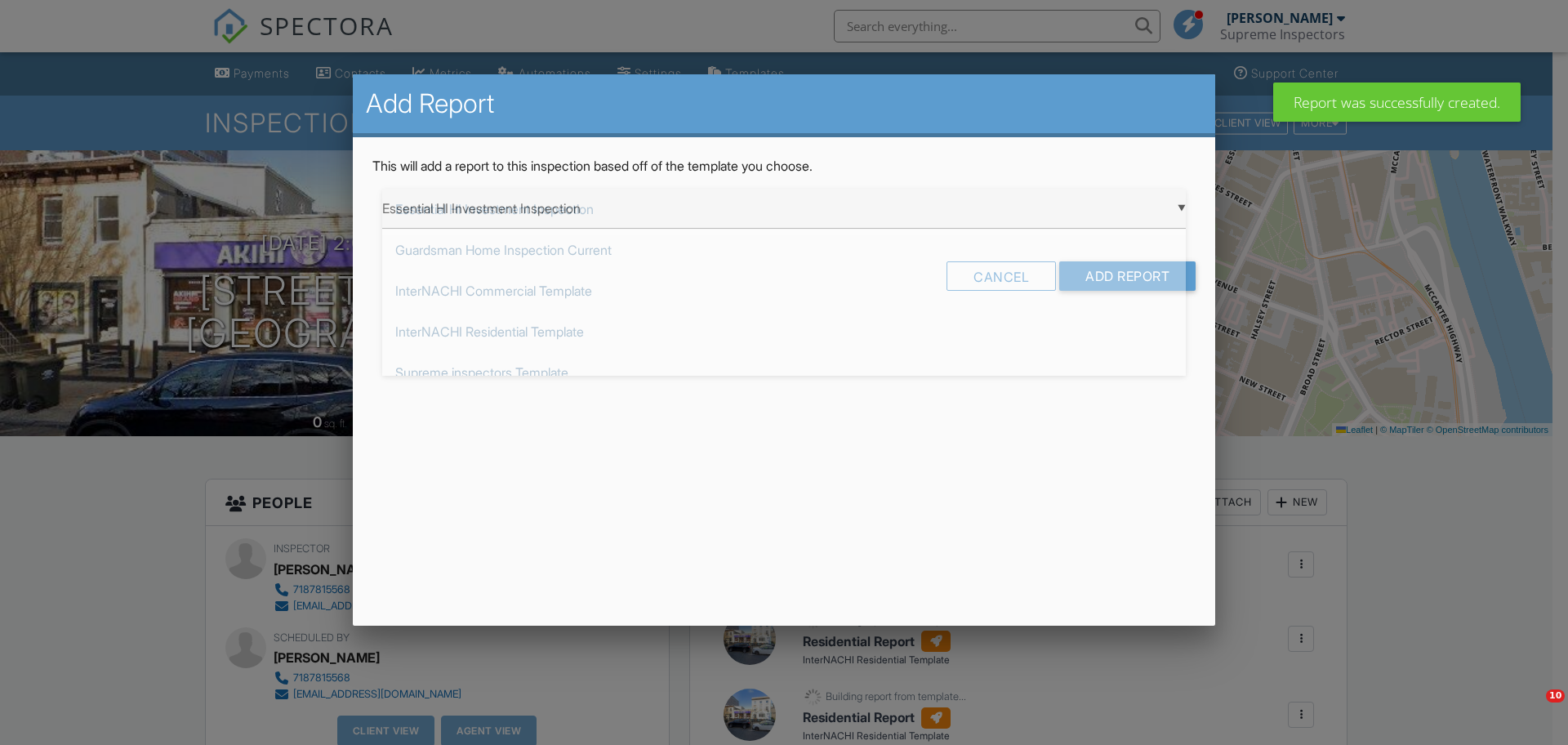
click at [1096, 216] on div "▼ Essential HI Investment Inspection Essential HI Investment Inspection Guardsm…" at bounding box center [784, 208] width 803 height 40
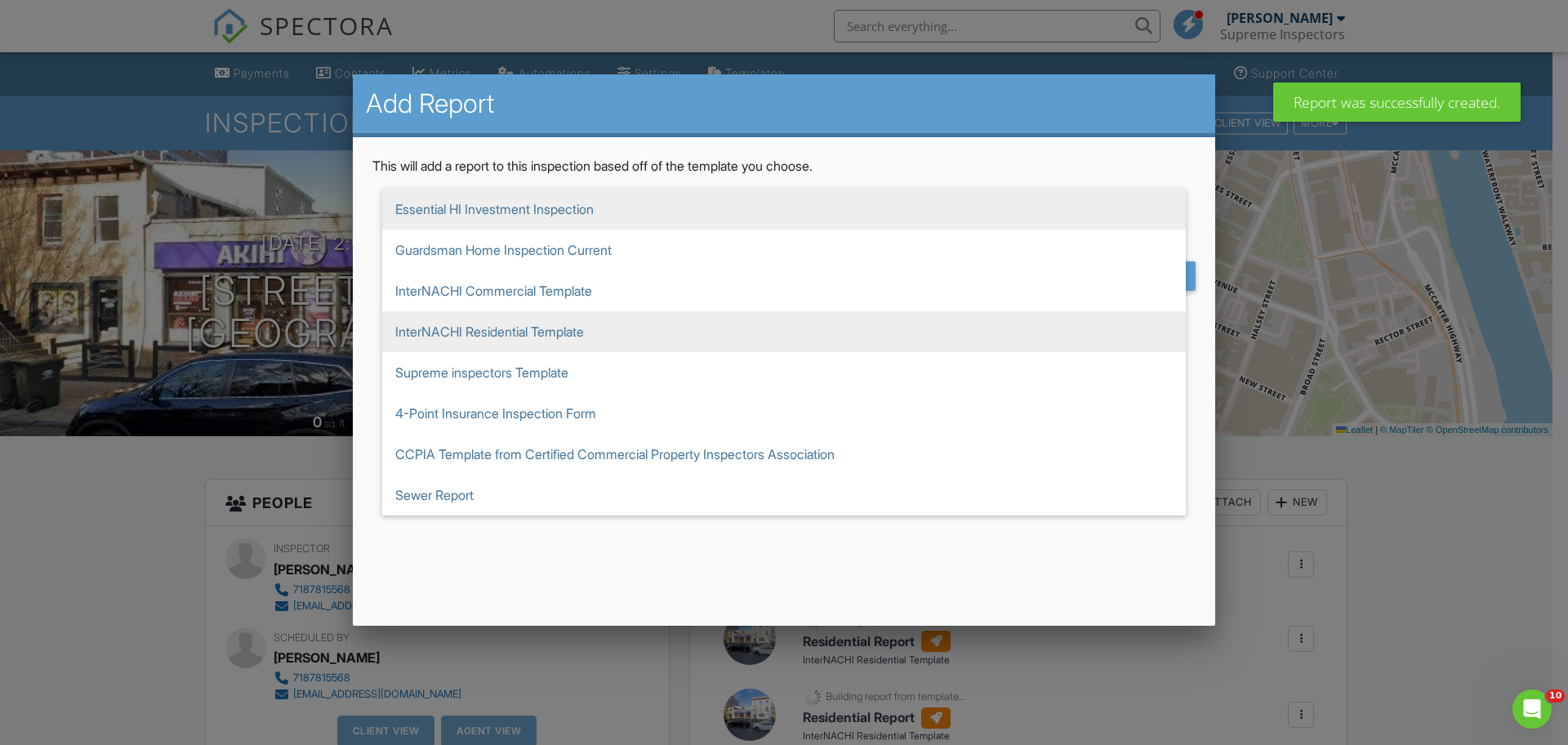
click at [996, 318] on span "InterNACHI Residential Template" at bounding box center [784, 332] width 803 height 41
type input "InterNACHI Residential Template"
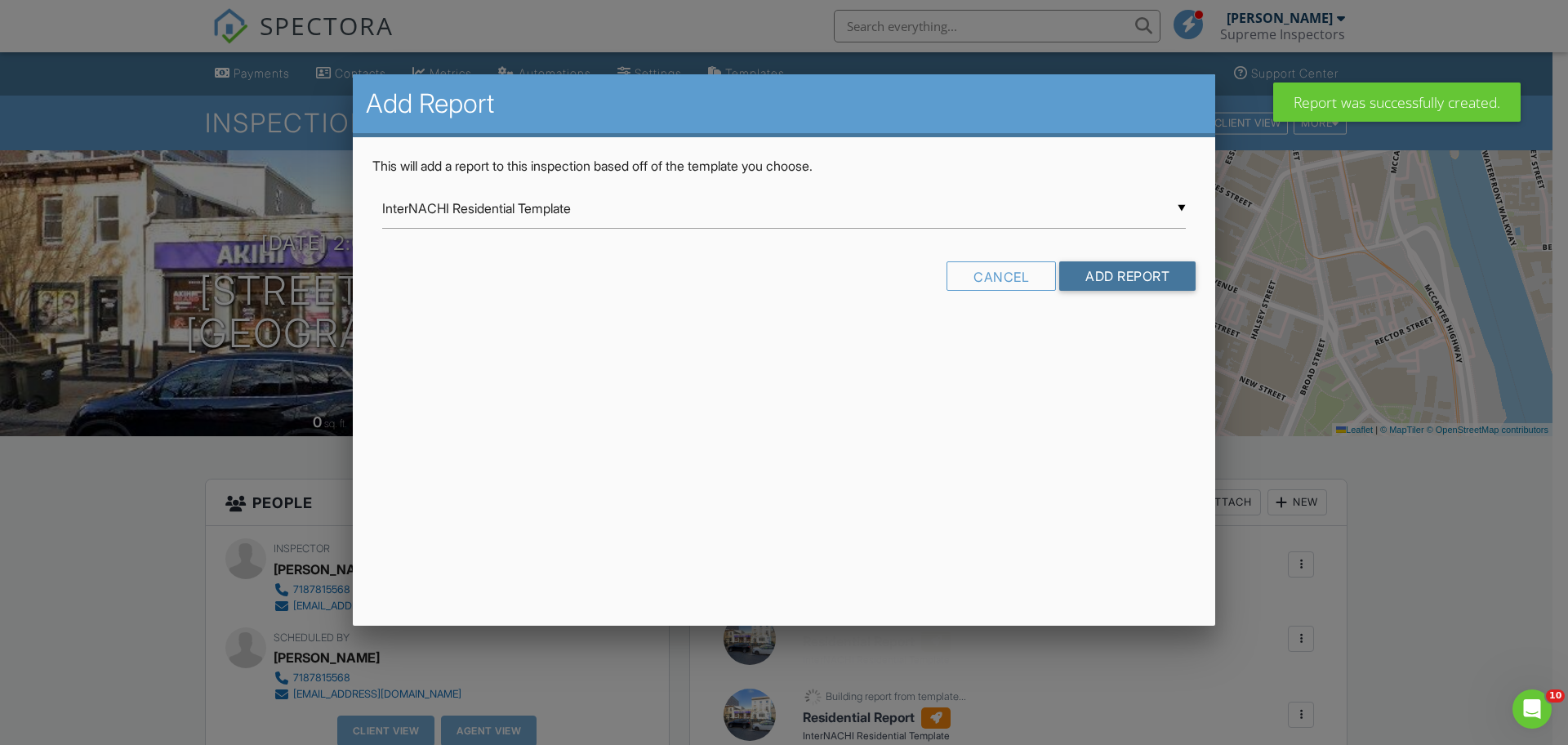
click at [1105, 281] on input "Add Report" at bounding box center [1127, 276] width 136 height 30
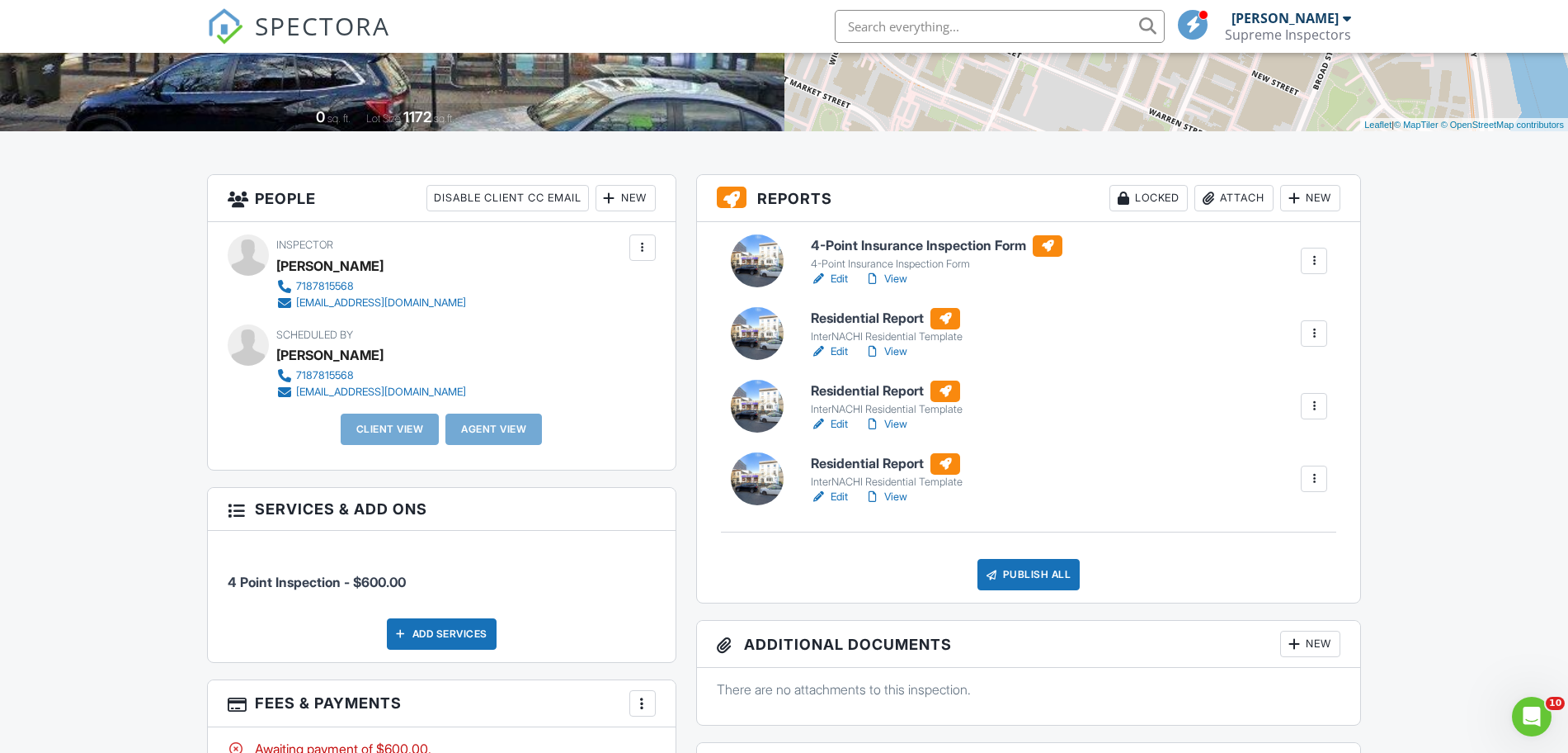
click at [1300, 205] on div at bounding box center [1294, 198] width 17 height 17
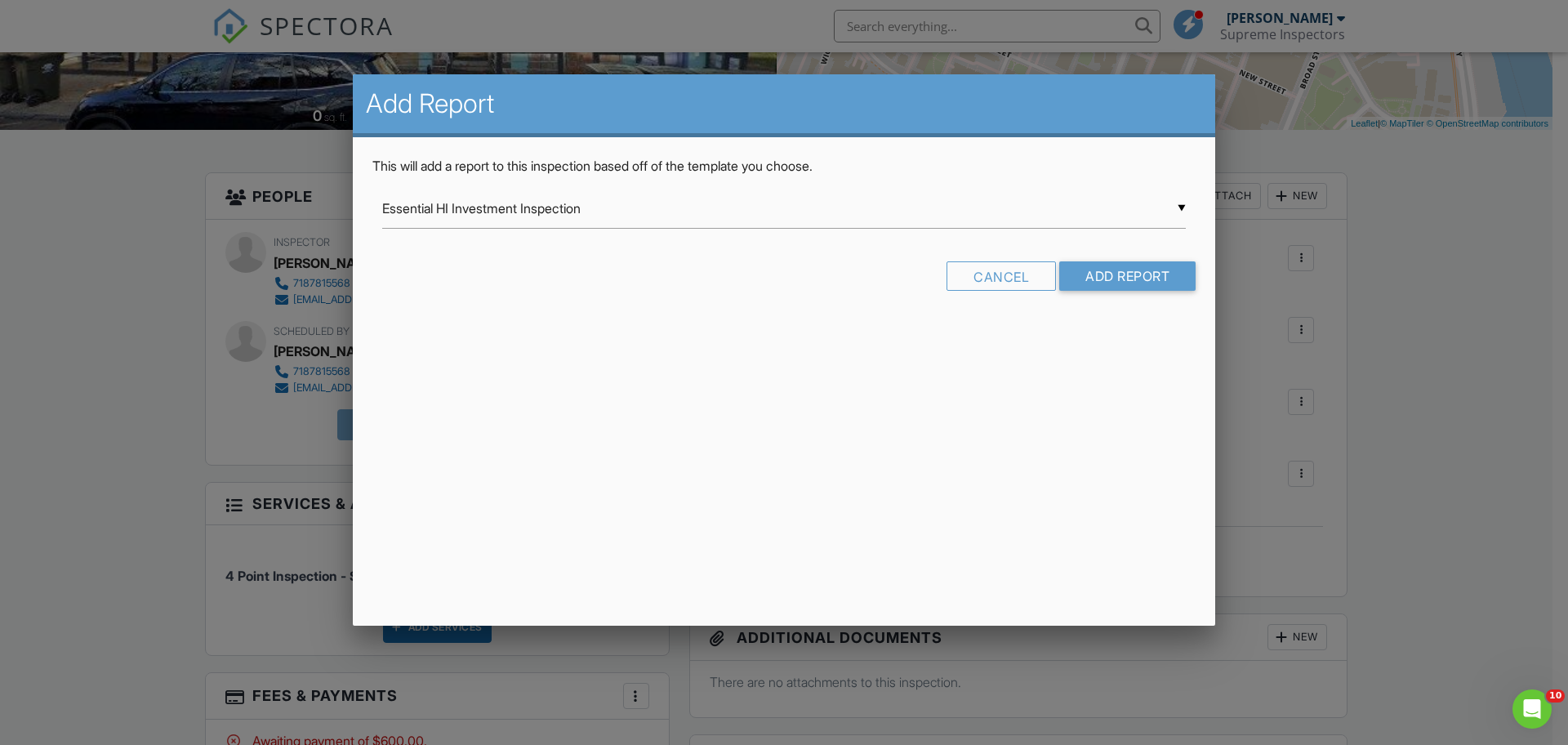
click at [926, 211] on div "▼ Essential HI Investment Inspection Essential HI Investment Inspection Guardsm…" at bounding box center [784, 208] width 803 height 40
click at [816, 327] on span "InterNACHI Residential Template" at bounding box center [784, 332] width 803 height 41
type input "InterNACHI Residential Template"
click at [1134, 275] on input "Add Report" at bounding box center [1127, 276] width 136 height 30
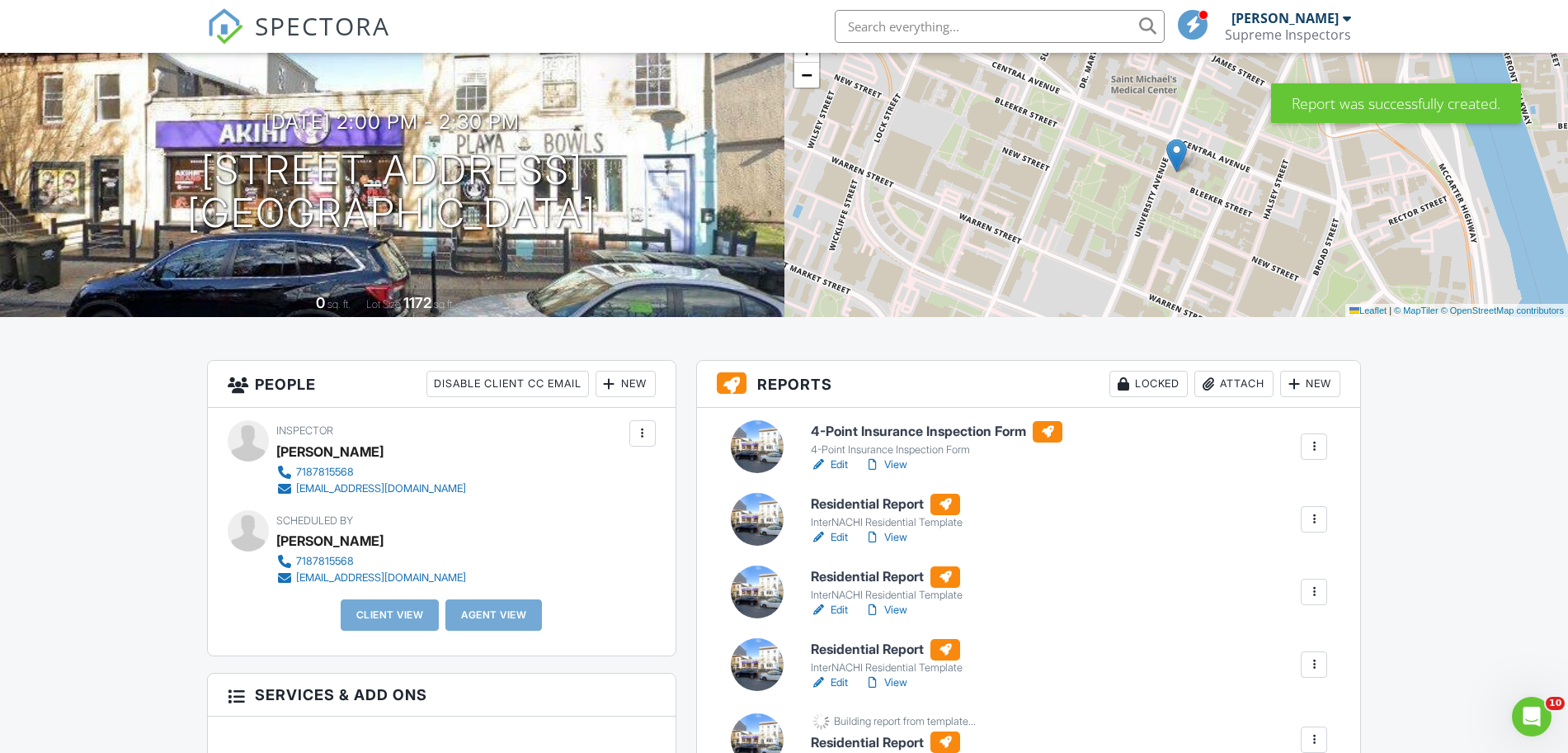
scroll to position [206, 0]
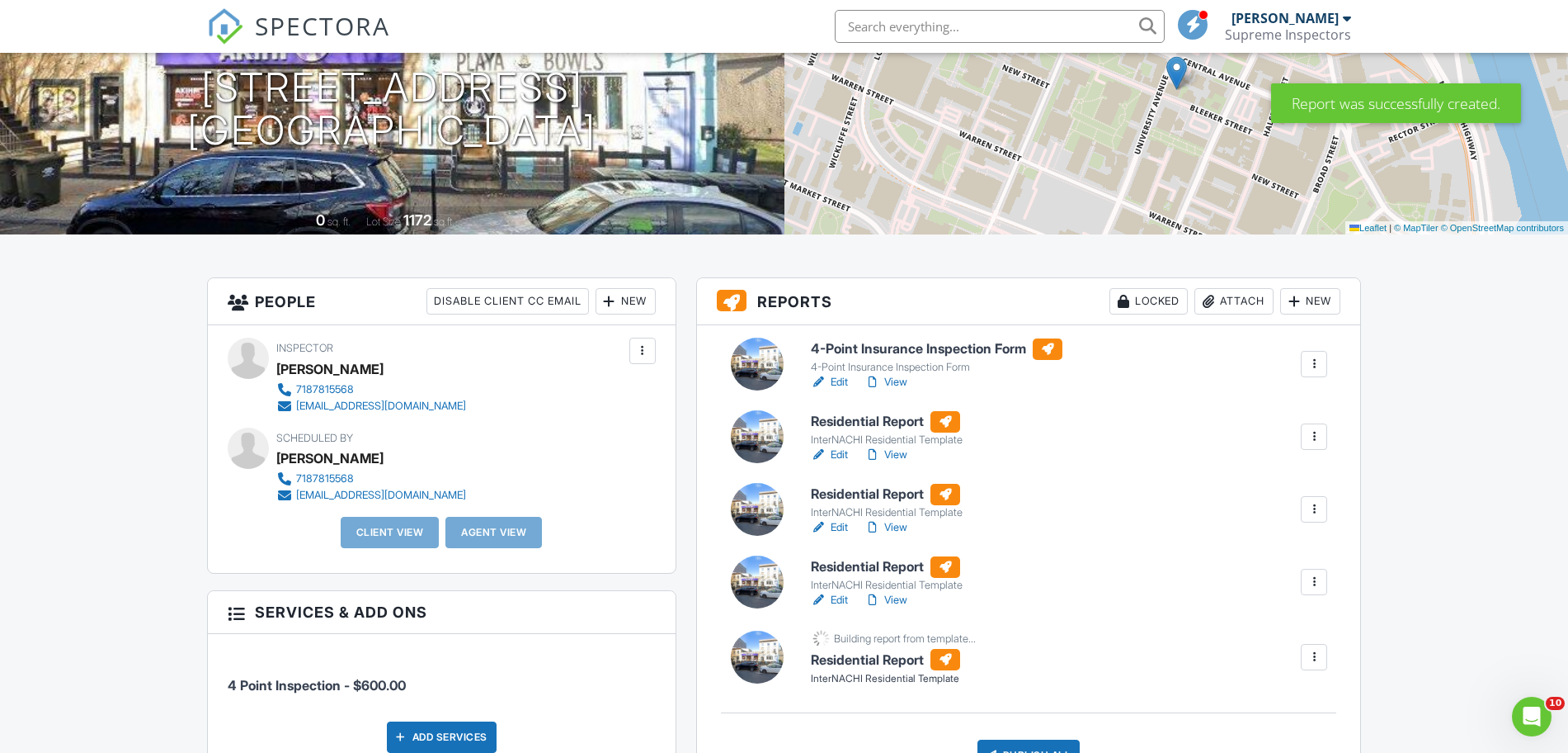
click at [908, 418] on h6 "Residential Report" at bounding box center [886, 422] width 152 height 22
